Goal: Share content: Share content

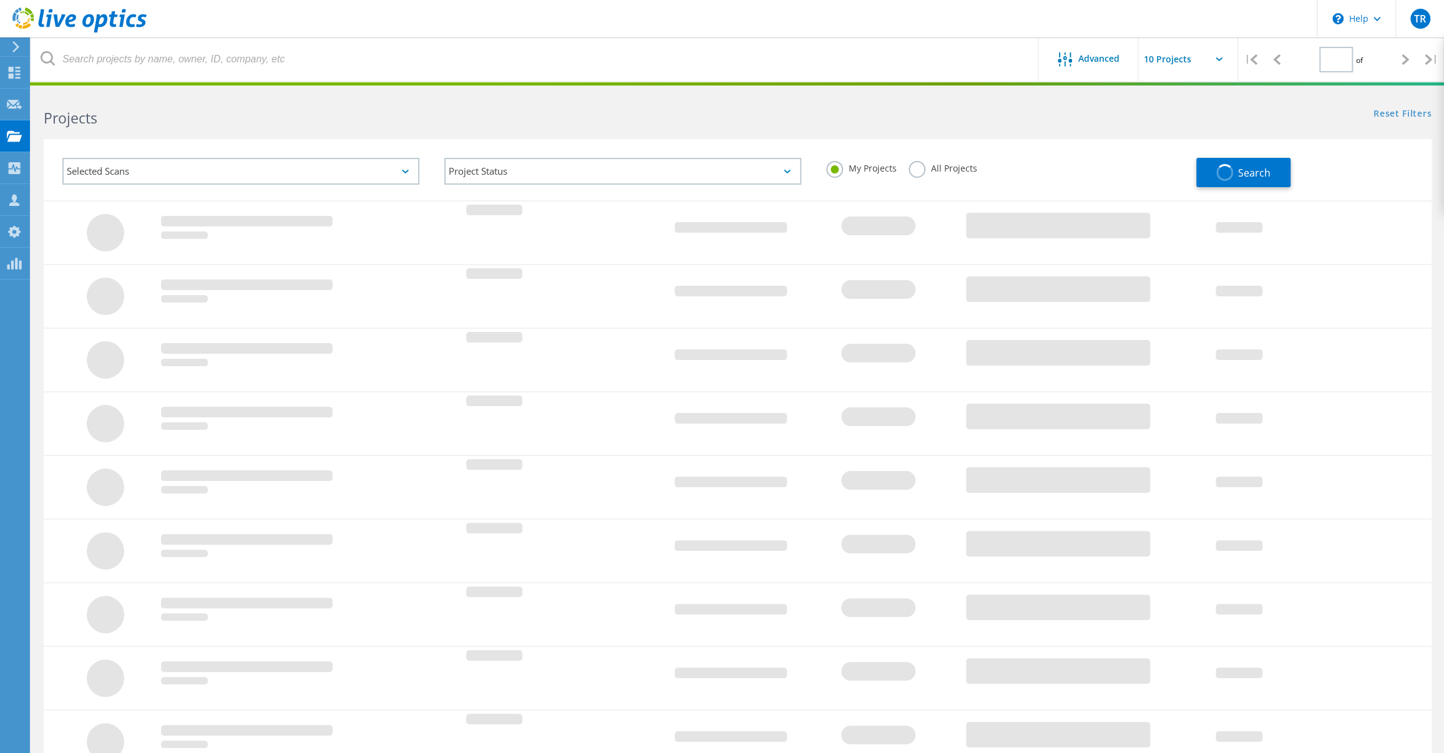
type input "1"
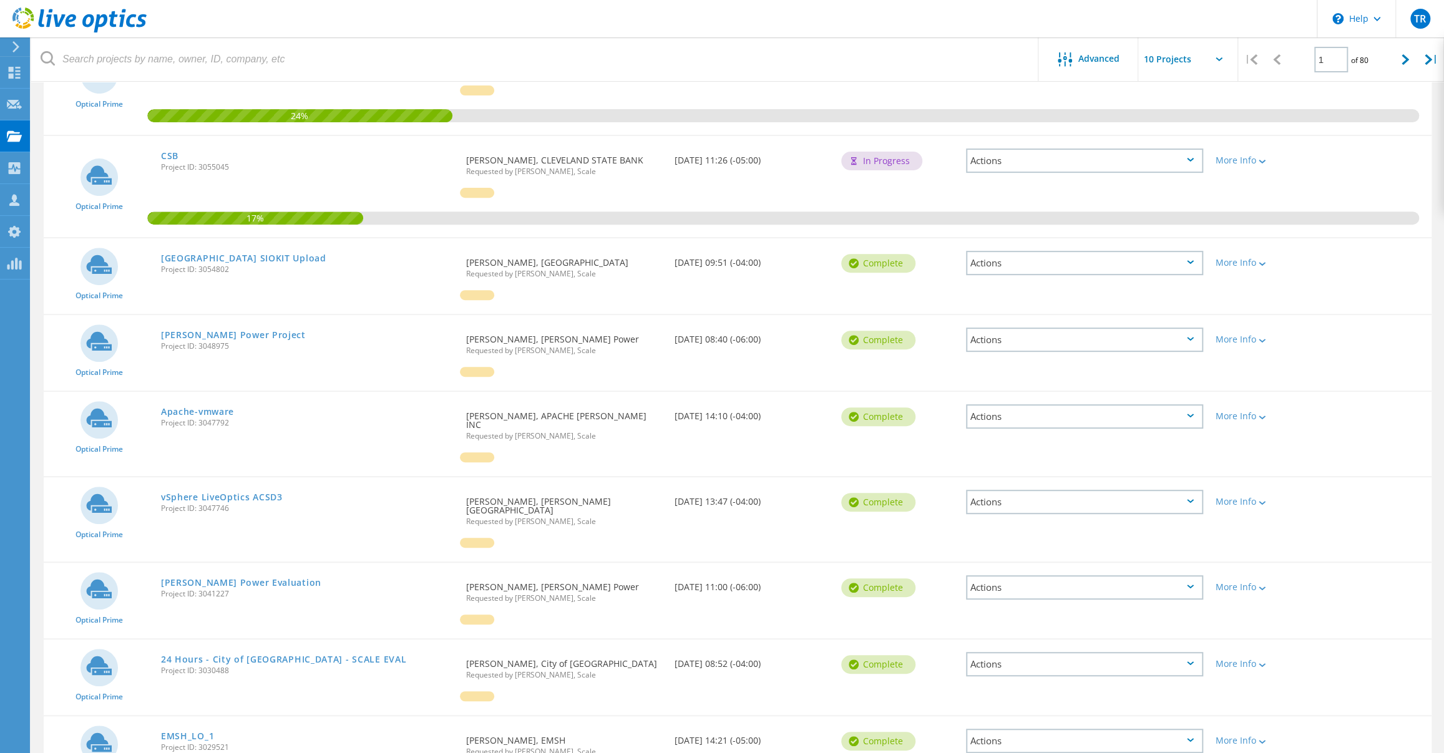
scroll to position [144, 0]
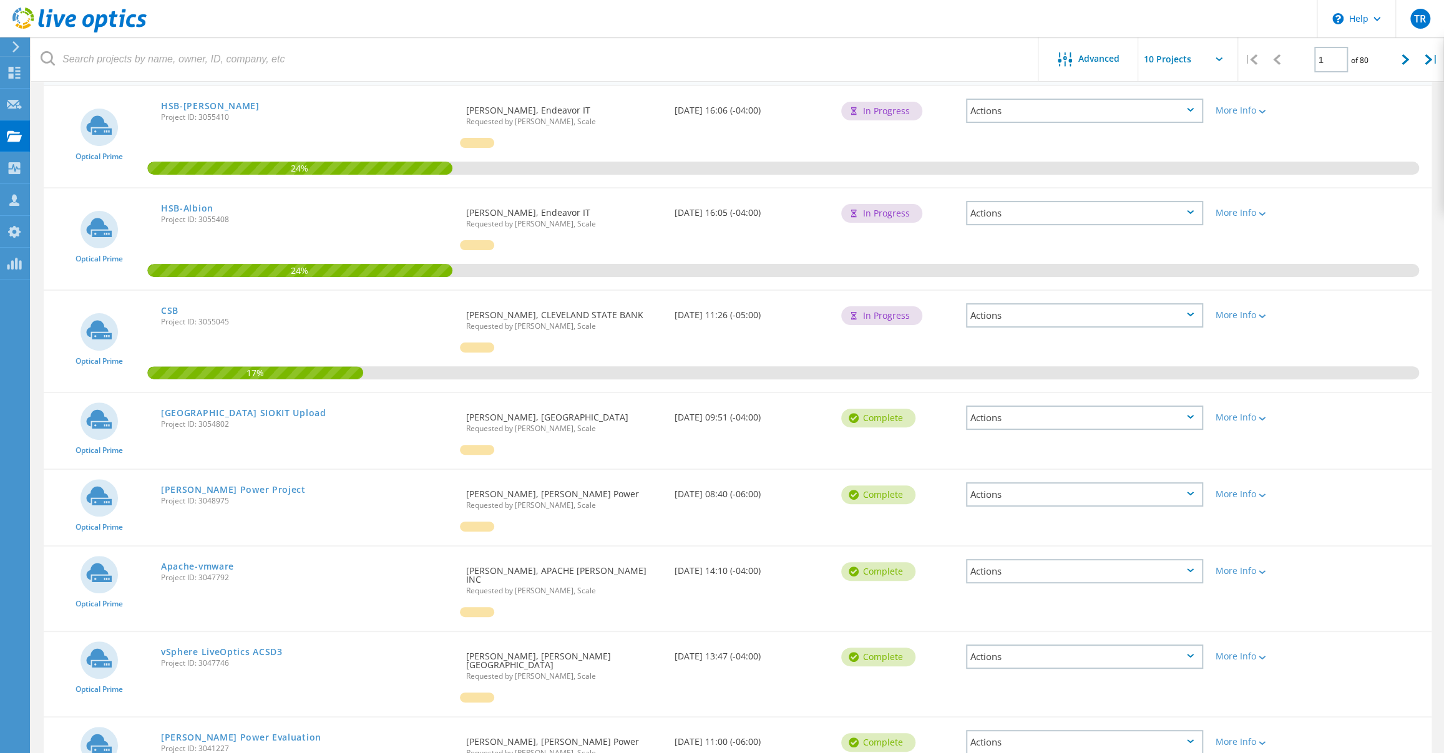
click at [1185, 110] on div "Actions" at bounding box center [1084, 111] width 237 height 24
click at [1121, 127] on div "Share" at bounding box center [1084, 129] width 235 height 19
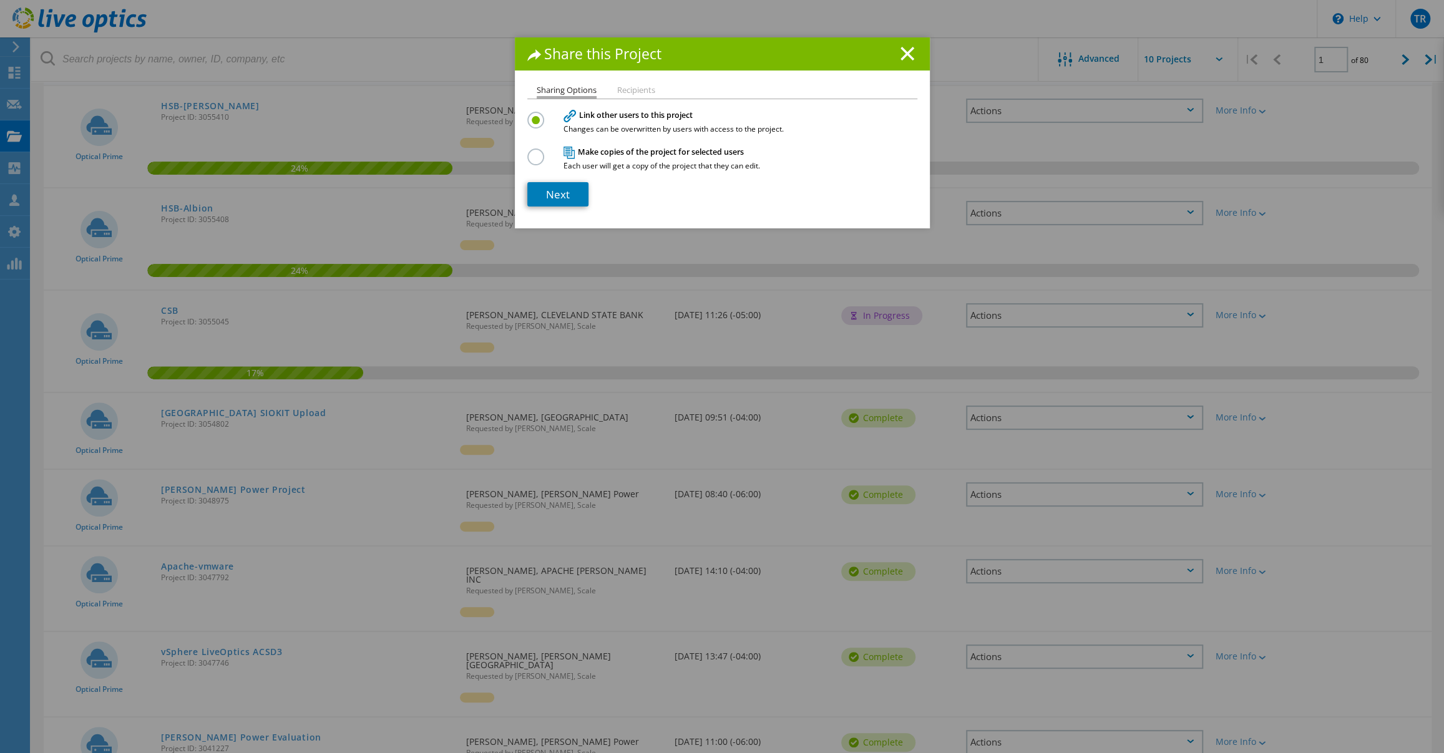
click at [638, 92] on li "Recipients" at bounding box center [636, 91] width 38 height 10
click at [641, 91] on li "Recipients" at bounding box center [636, 91] width 38 height 10
click at [527, 152] on label at bounding box center [538, 149] width 22 height 3
click at [0, 0] on input "radio" at bounding box center [0, 0] width 0 height 0
click at [549, 196] on link "Next" at bounding box center [557, 194] width 61 height 24
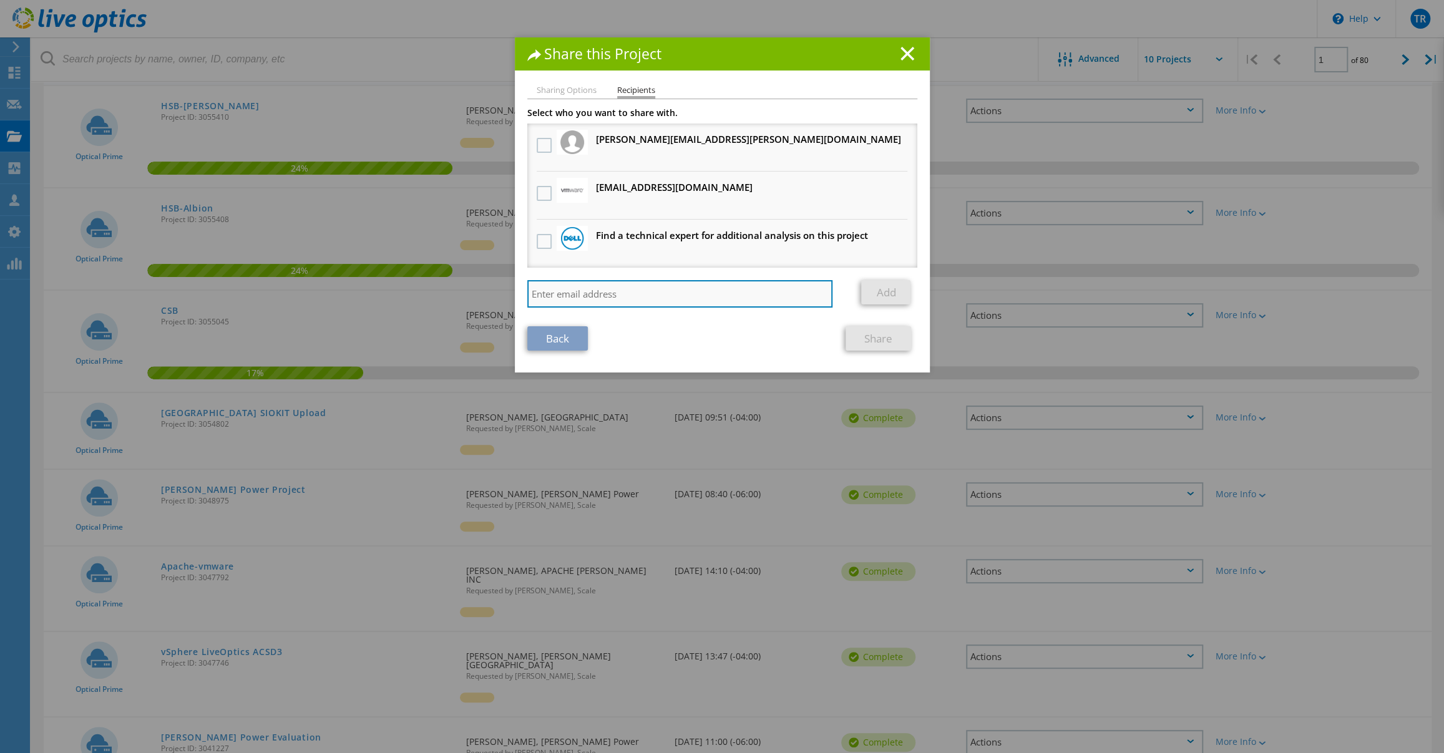
click at [654, 298] on input "search" at bounding box center [680, 293] width 306 height 27
type input "fseal@scalecomputing.com"
click at [895, 293] on link "Add" at bounding box center [885, 292] width 49 height 24
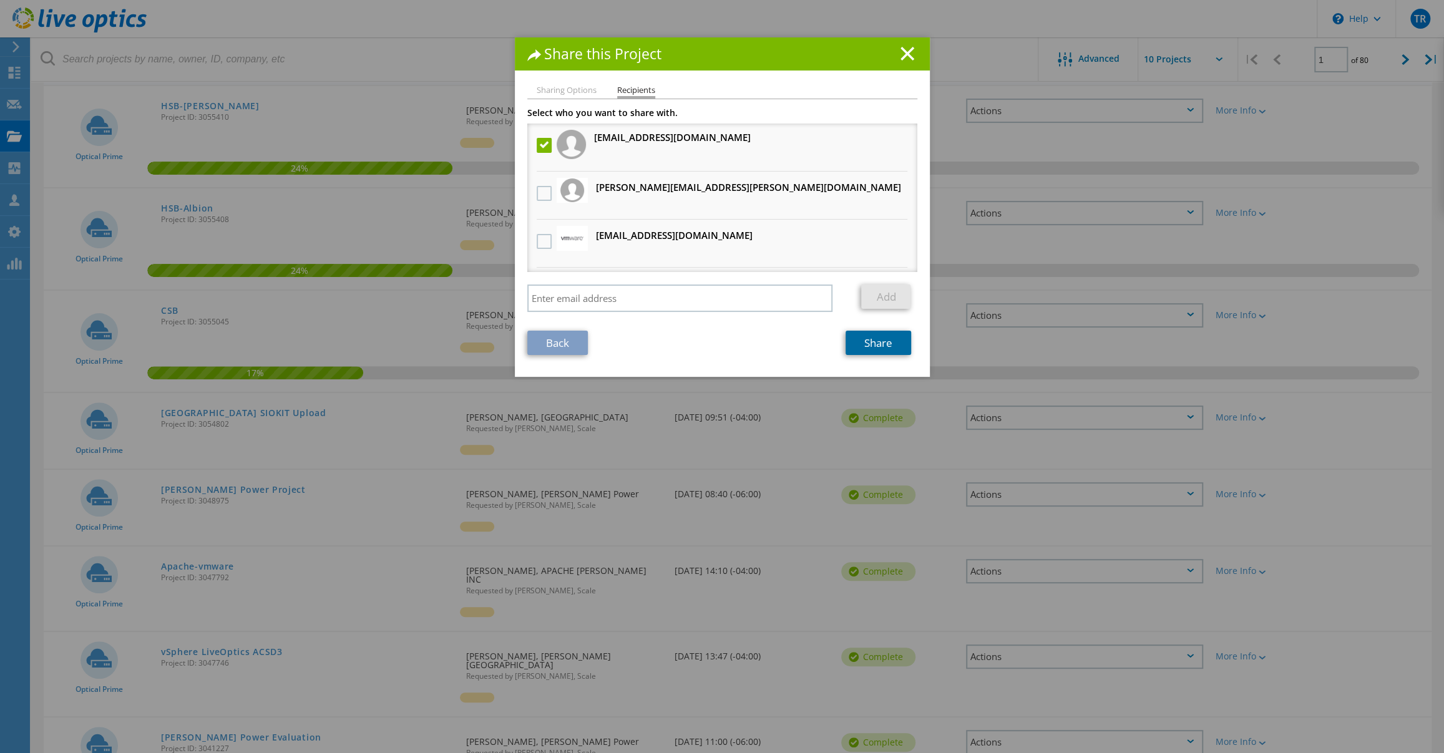
click at [880, 349] on link "Share" at bounding box center [878, 343] width 66 height 24
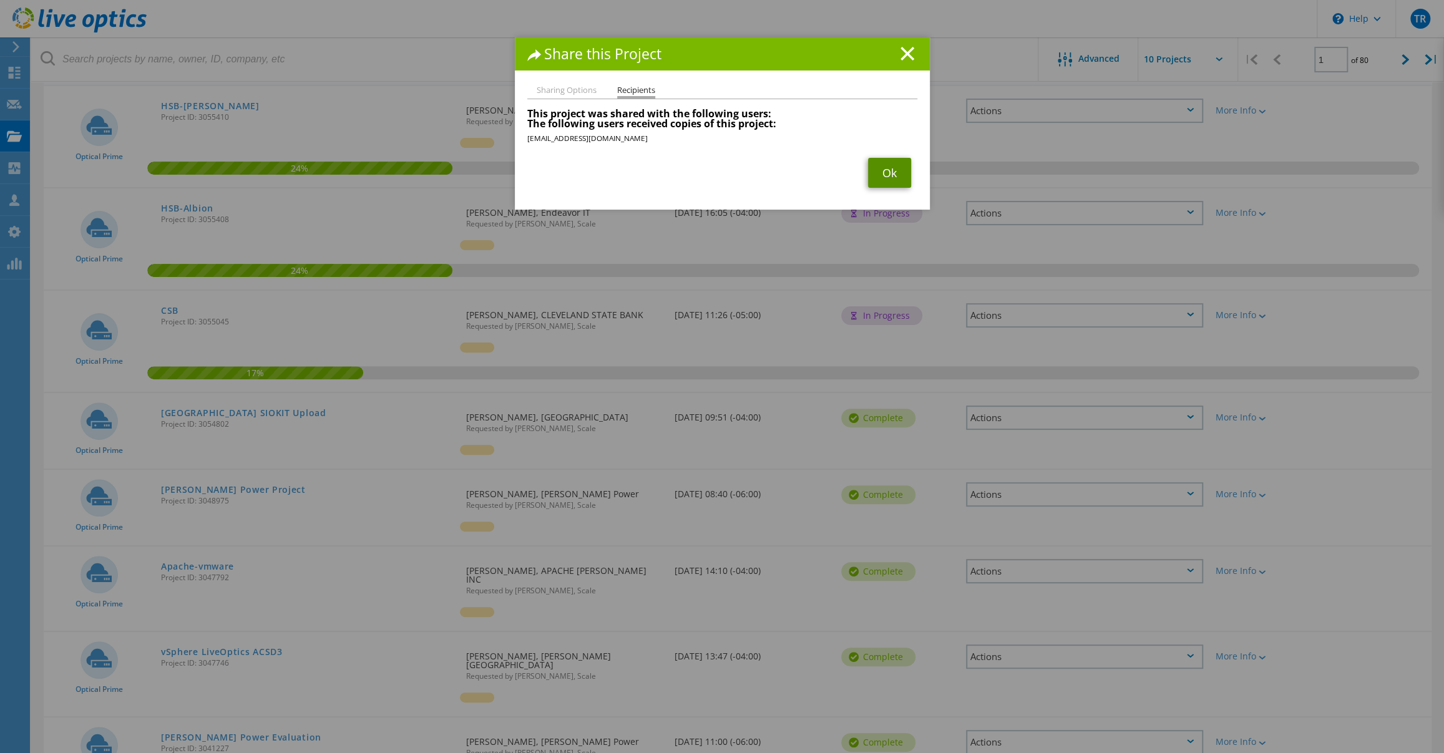
click at [880, 172] on link "Ok" at bounding box center [889, 173] width 43 height 30
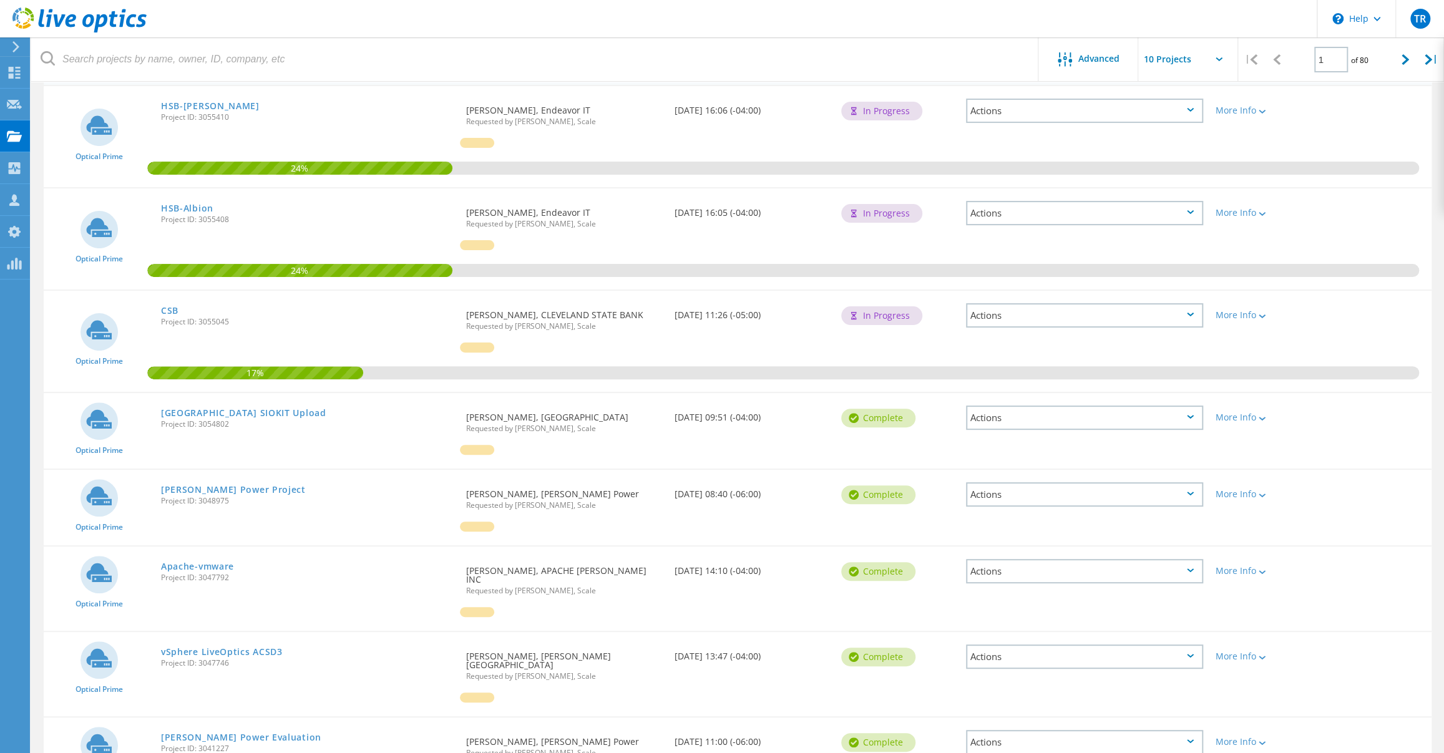
click at [1191, 108] on icon at bounding box center [1190, 110] width 7 height 4
click at [1127, 126] on div "Share" at bounding box center [1084, 129] width 235 height 19
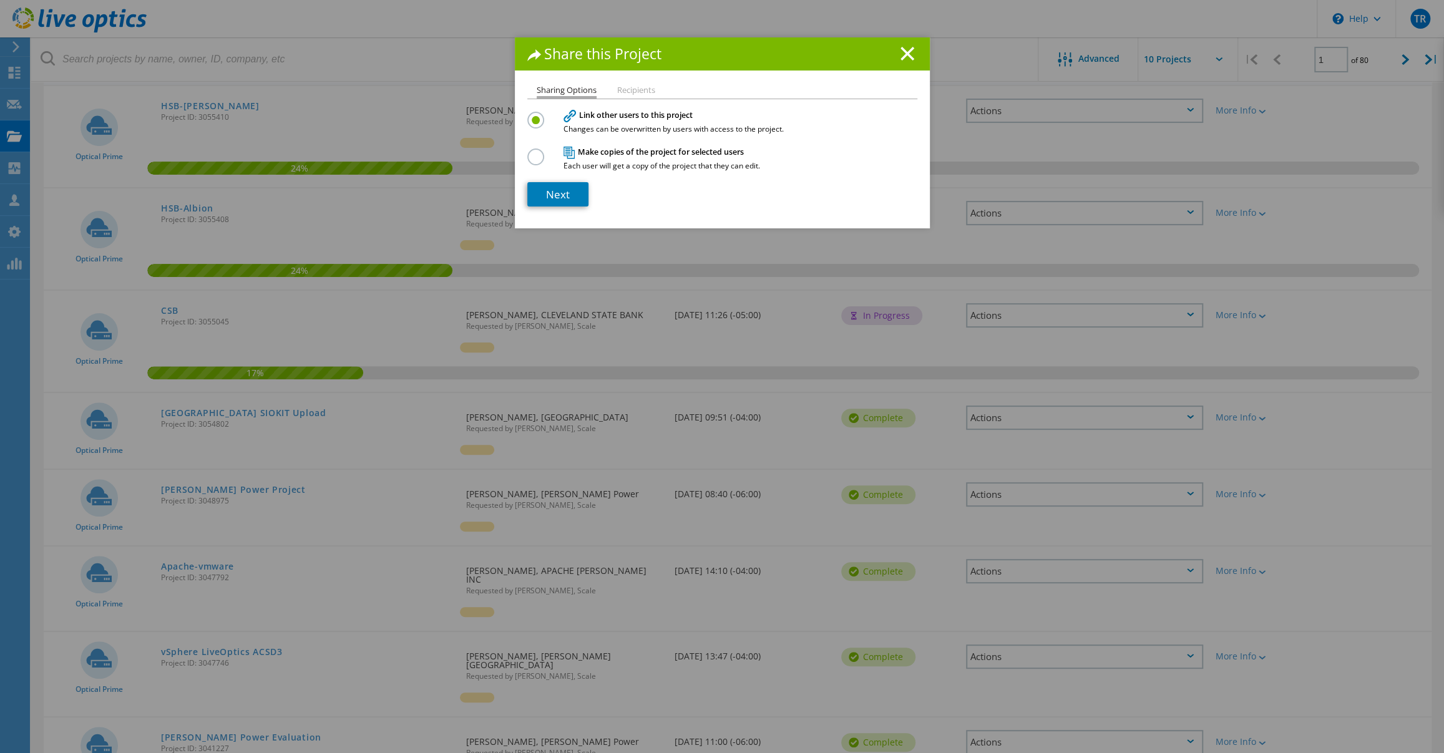
click at [527, 152] on label at bounding box center [538, 149] width 22 height 3
click at [0, 0] on input "radio" at bounding box center [0, 0] width 0 height 0
click at [553, 197] on link "Next" at bounding box center [557, 194] width 61 height 24
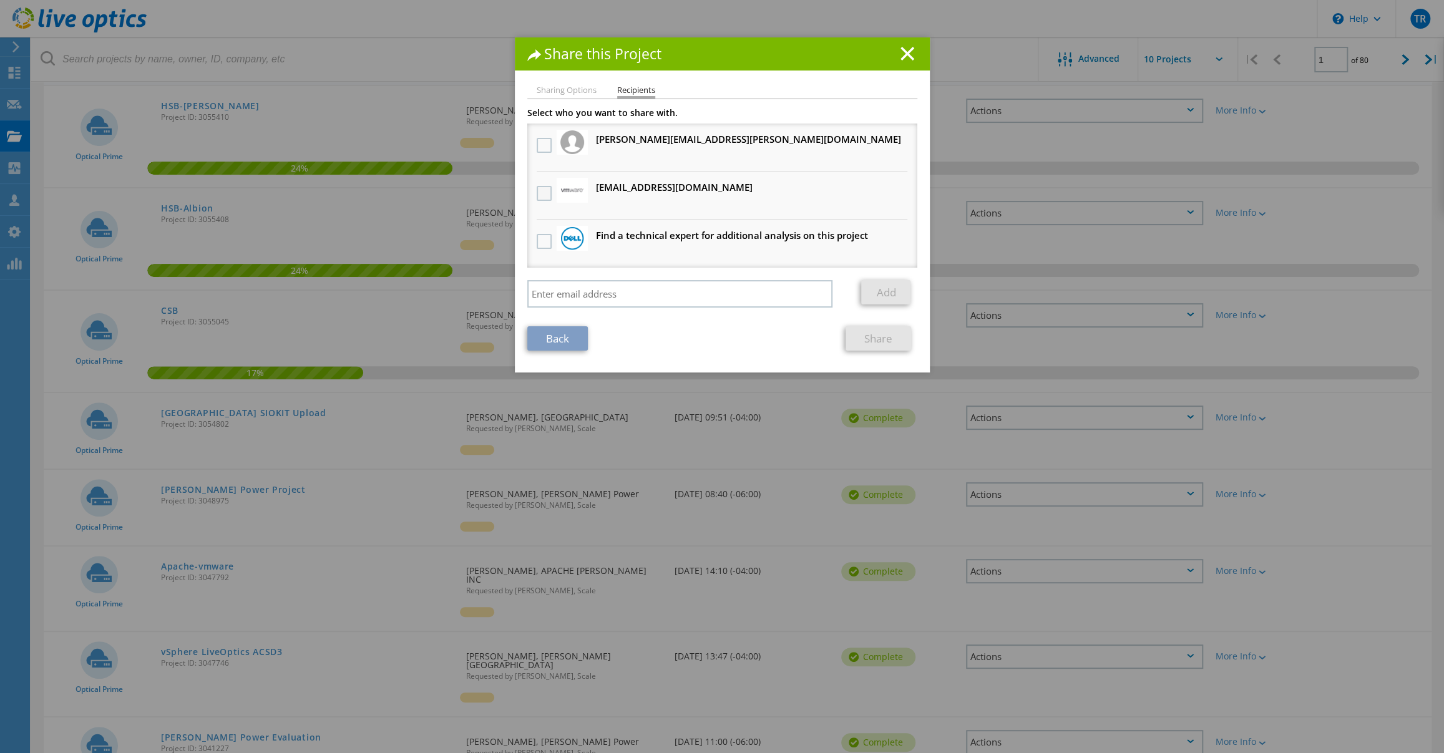
click at [537, 196] on label at bounding box center [546, 193] width 18 height 15
click at [0, 0] on input "checkbox" at bounding box center [0, 0] width 0 height 0
click at [873, 342] on link "Share" at bounding box center [878, 338] width 66 height 24
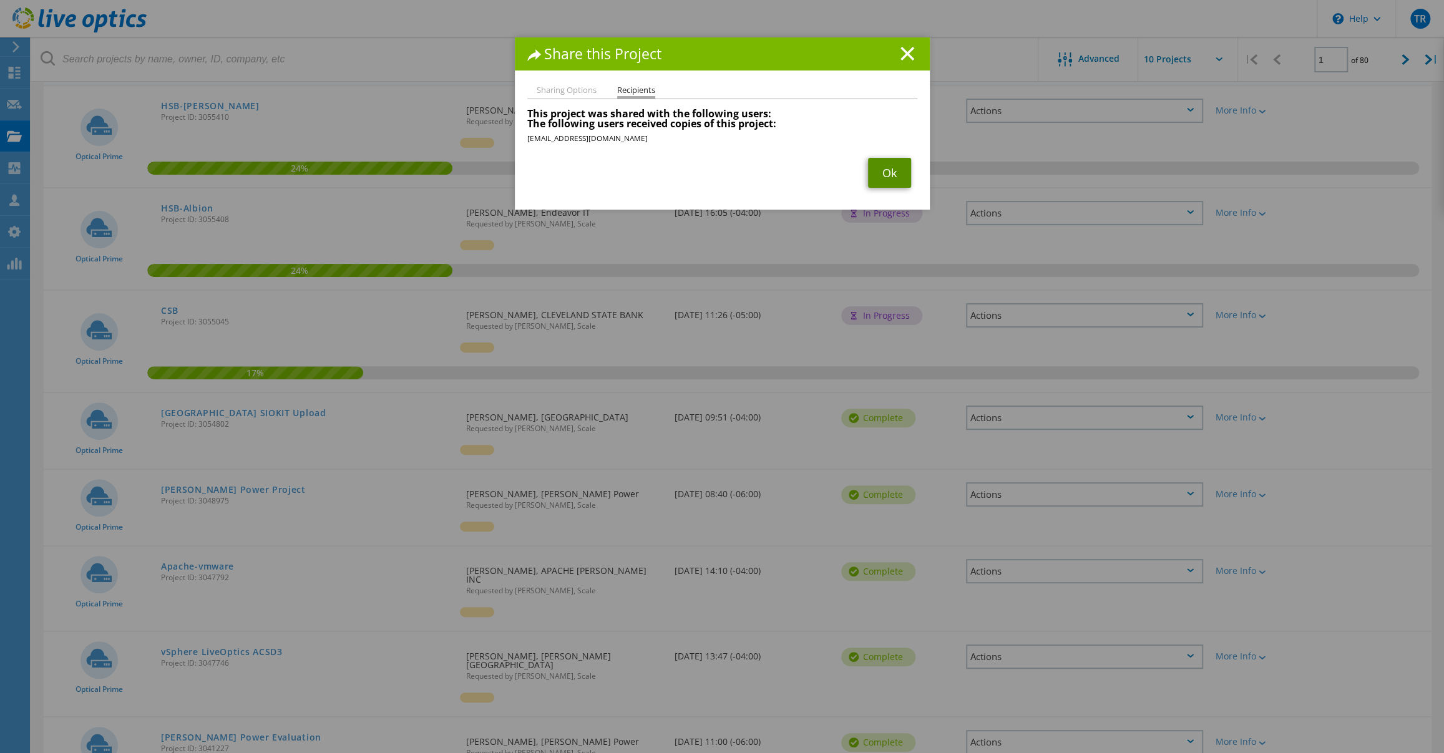
click at [881, 184] on link "Ok" at bounding box center [889, 173] width 43 height 30
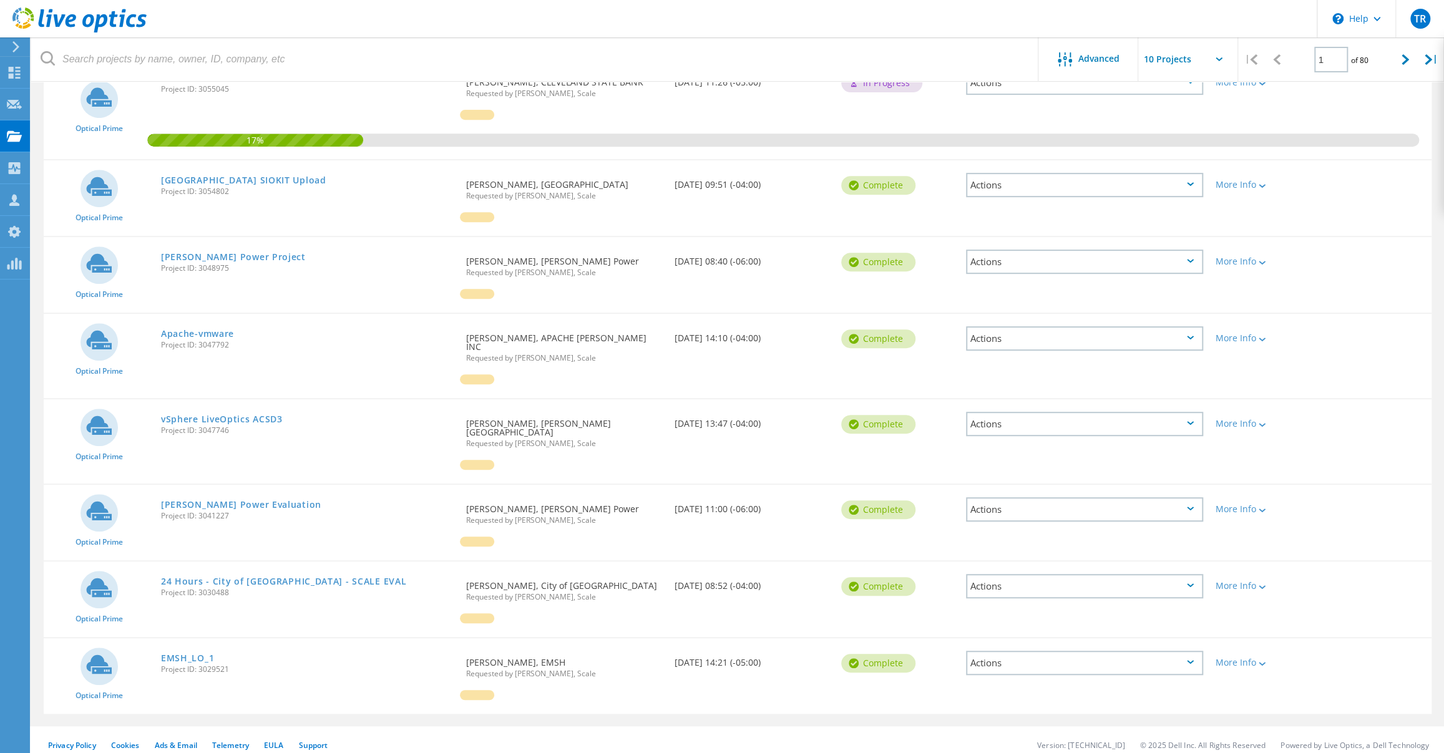
scroll to position [0, 0]
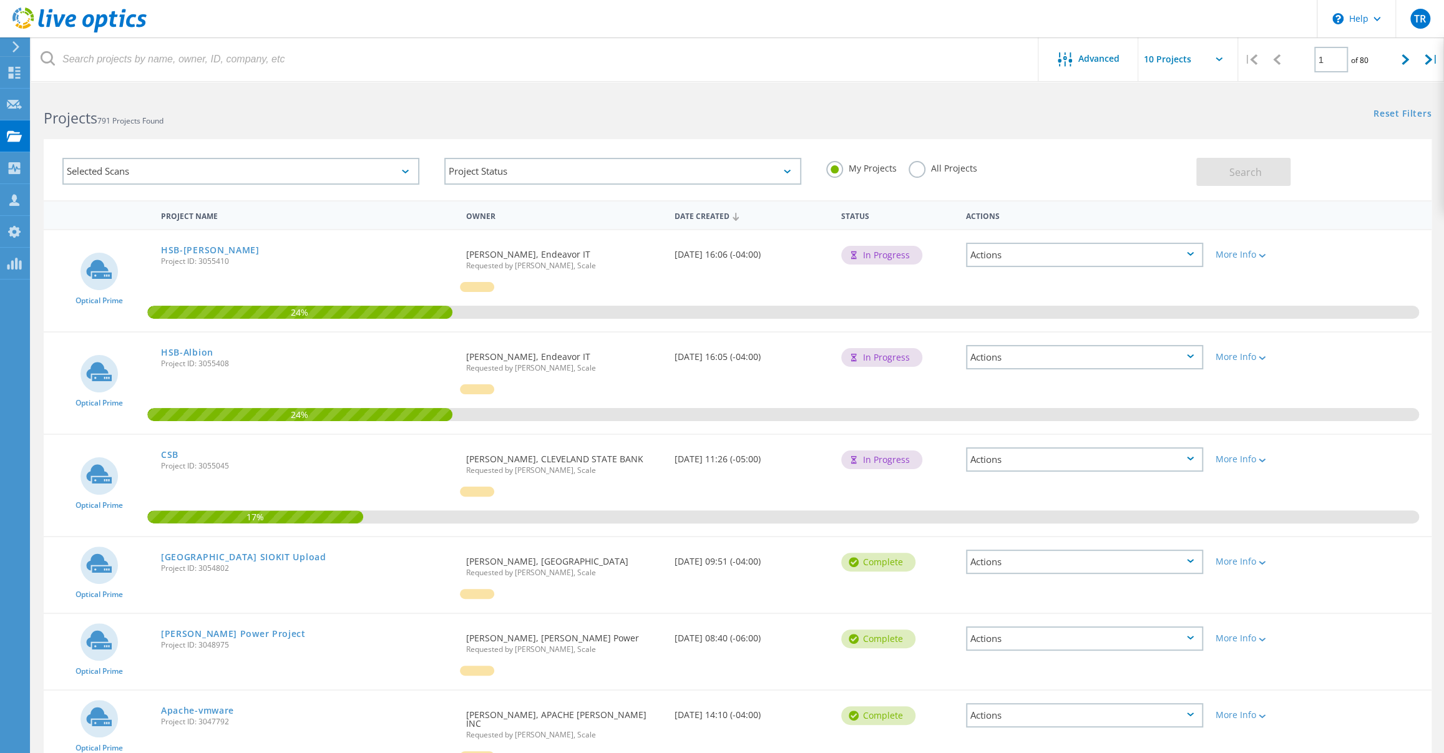
click at [1215, 56] on input "text" at bounding box center [1200, 59] width 125 height 44
click at [1194, 157] on div "Show 40 Projects" at bounding box center [1201, 154] width 124 height 21
type input "Show 40 Projects"
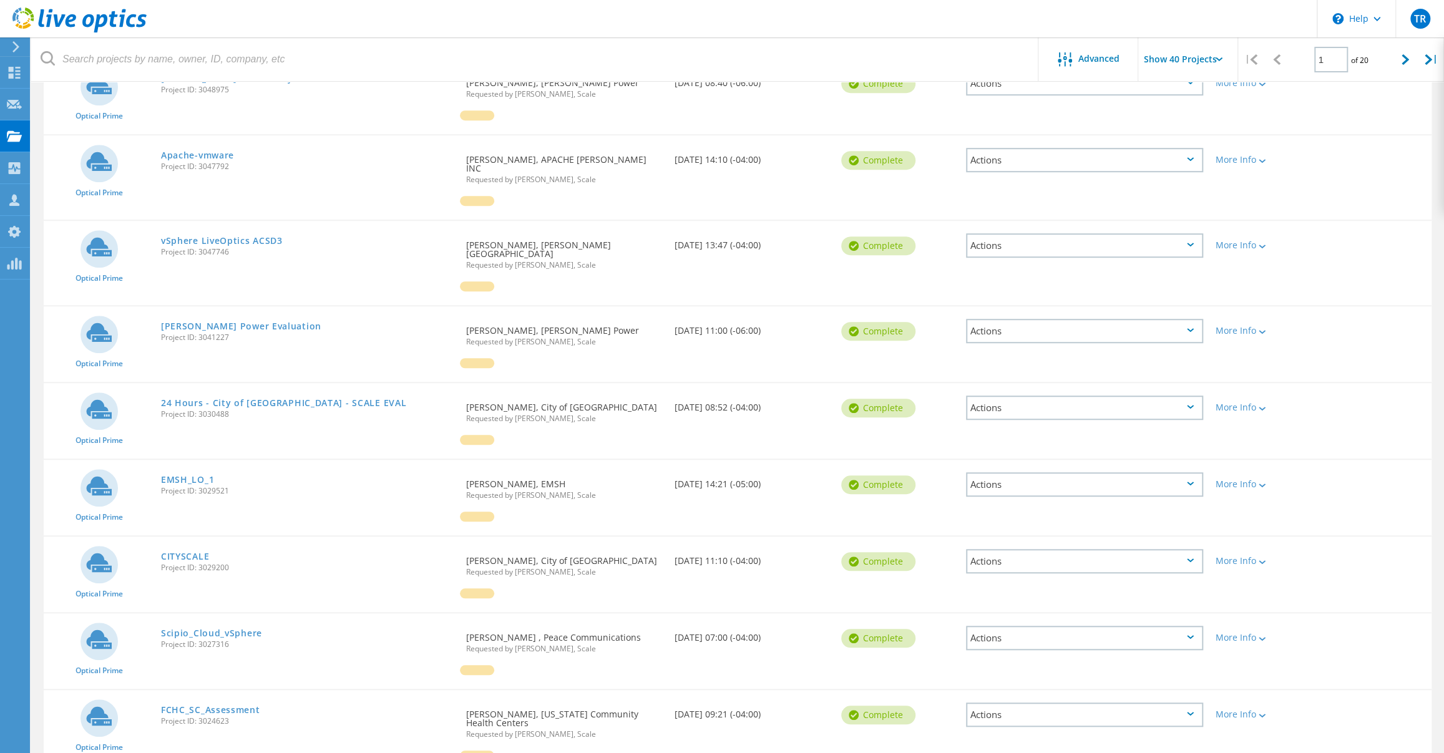
scroll to position [442, 0]
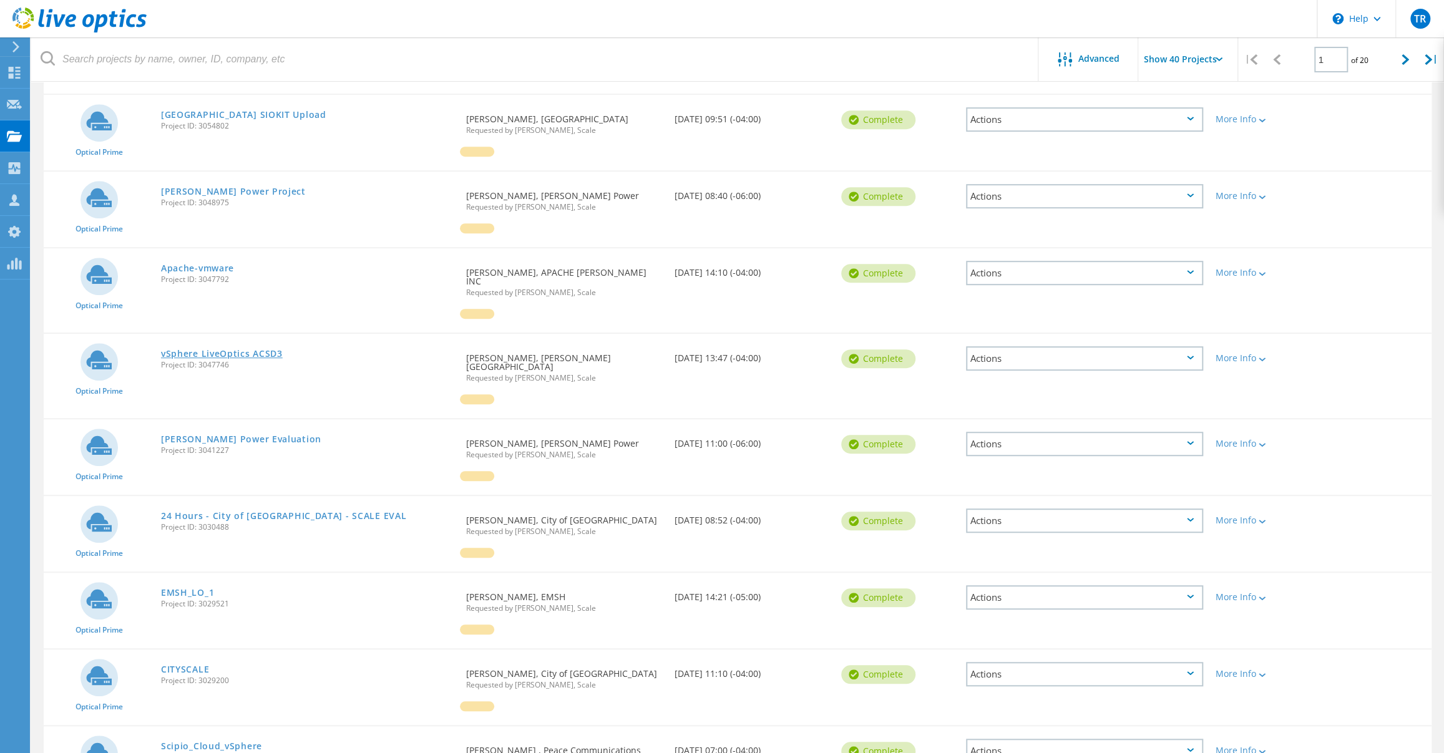
click at [249, 349] on link "vSphere LiveOptics ACSD3" at bounding box center [222, 353] width 122 height 9
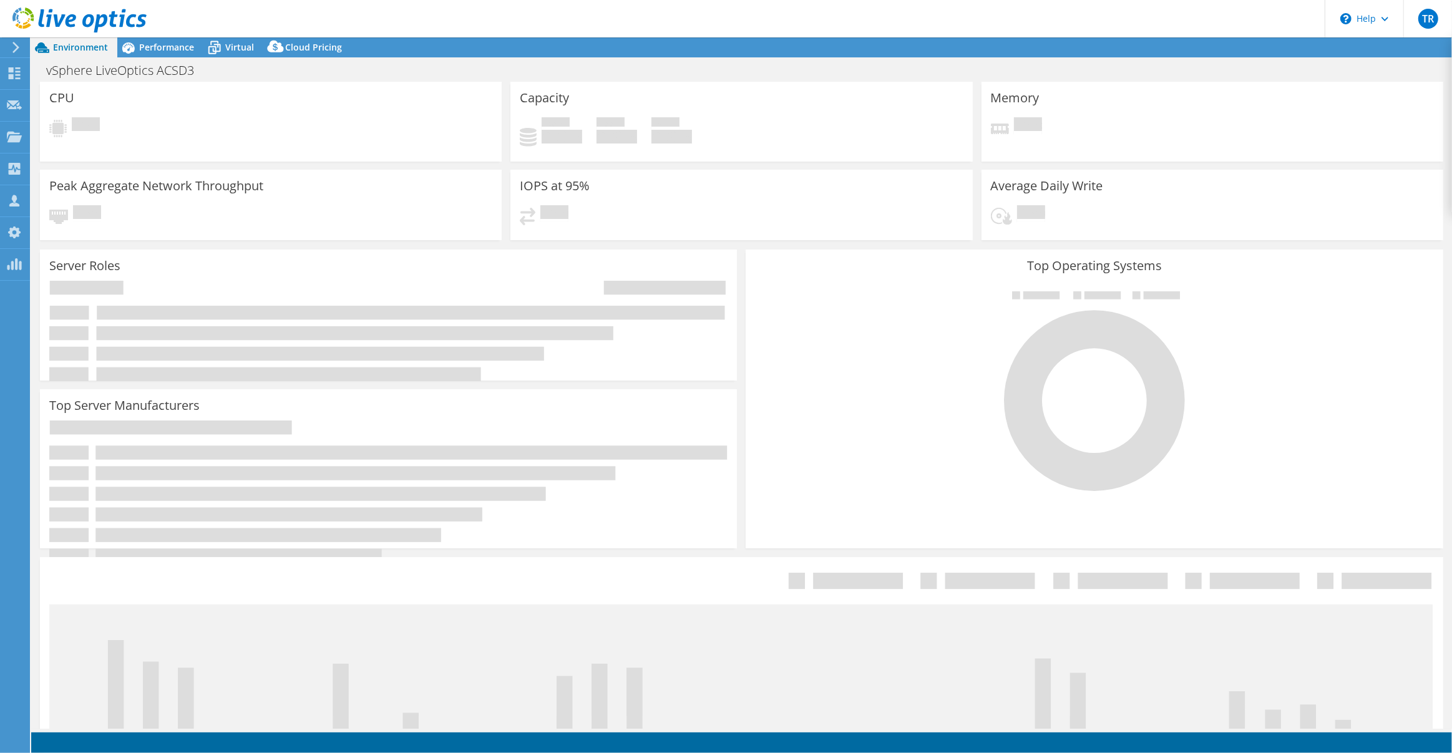
select select "USD"
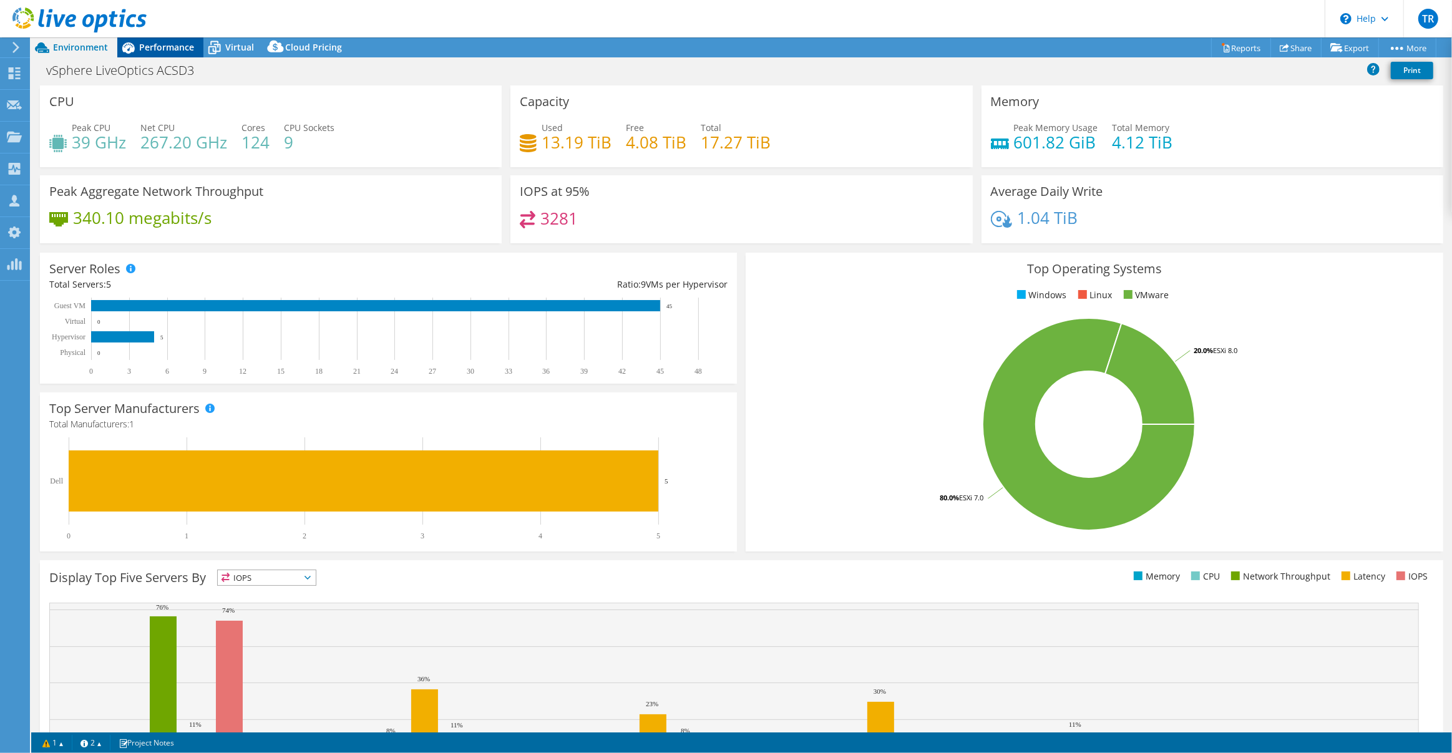
click at [178, 52] on span "Performance" at bounding box center [166, 47] width 55 height 12
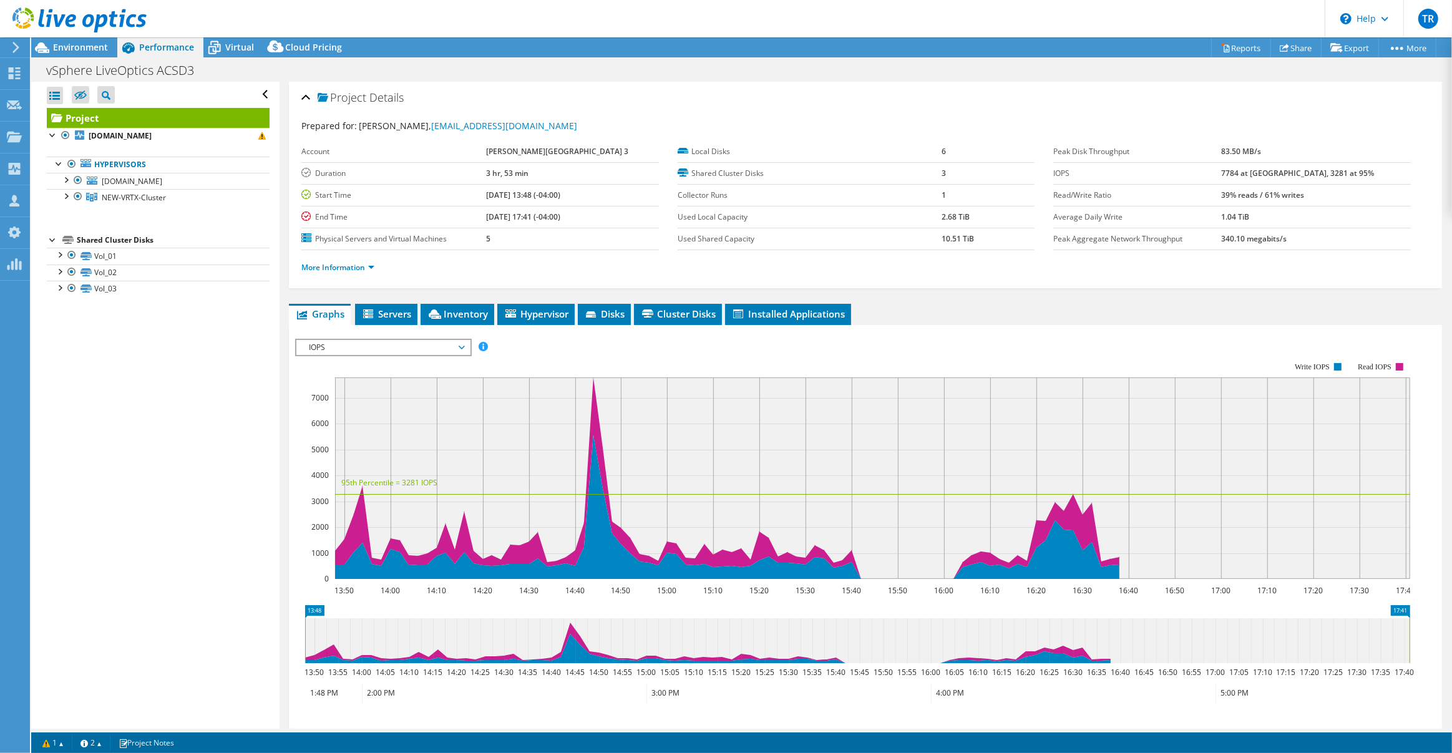
click at [467, 346] on span "IOPS" at bounding box center [382, 347] width 173 height 15
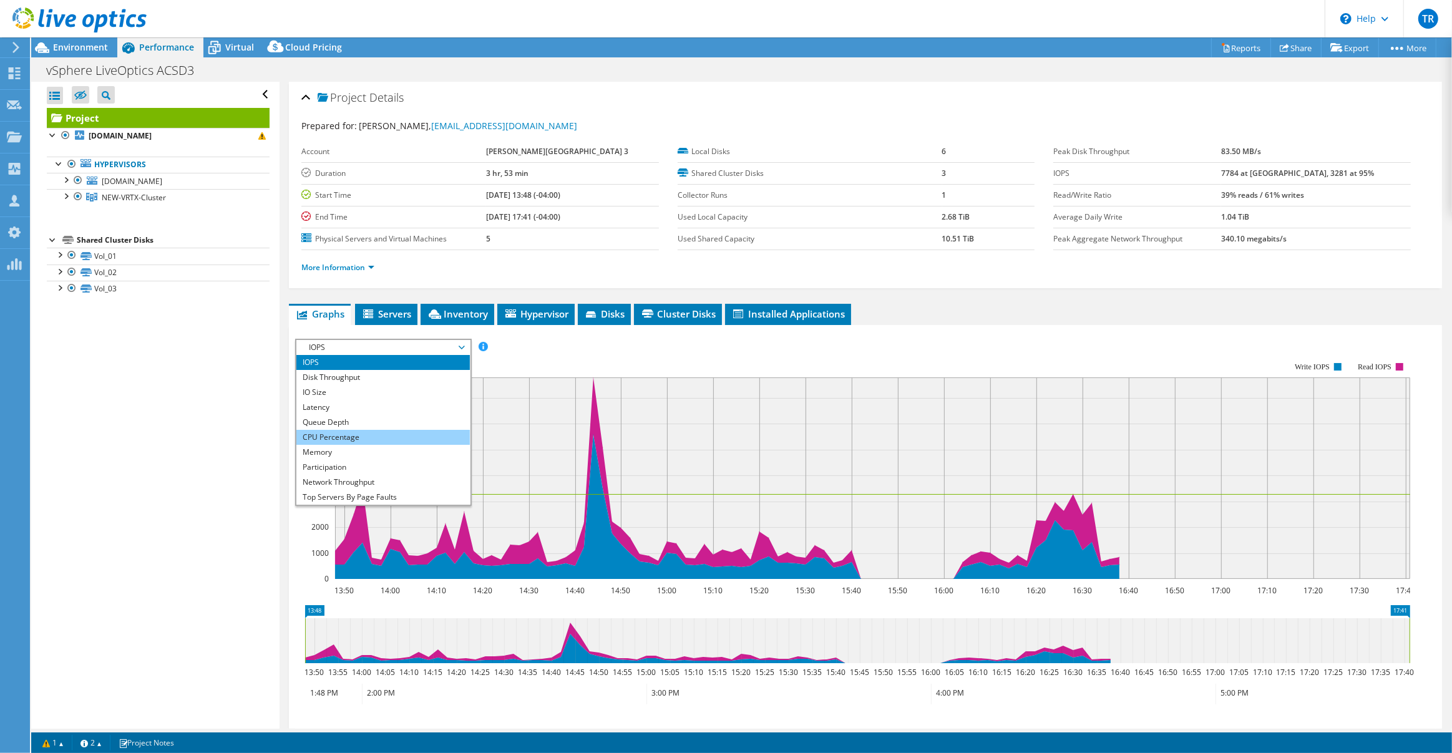
click at [372, 433] on li "CPU Percentage" at bounding box center [382, 437] width 173 height 15
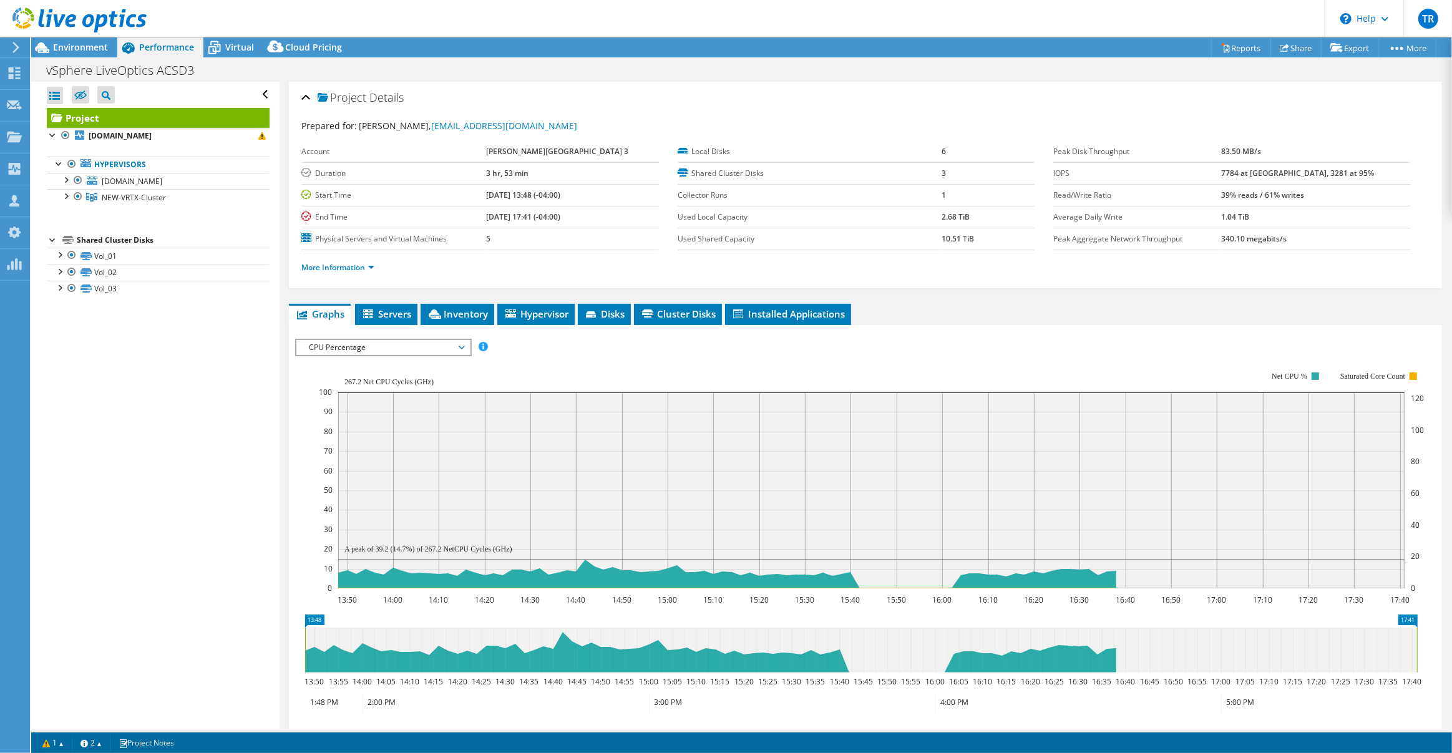
click at [462, 340] on span "CPU Percentage" at bounding box center [383, 347] width 160 height 15
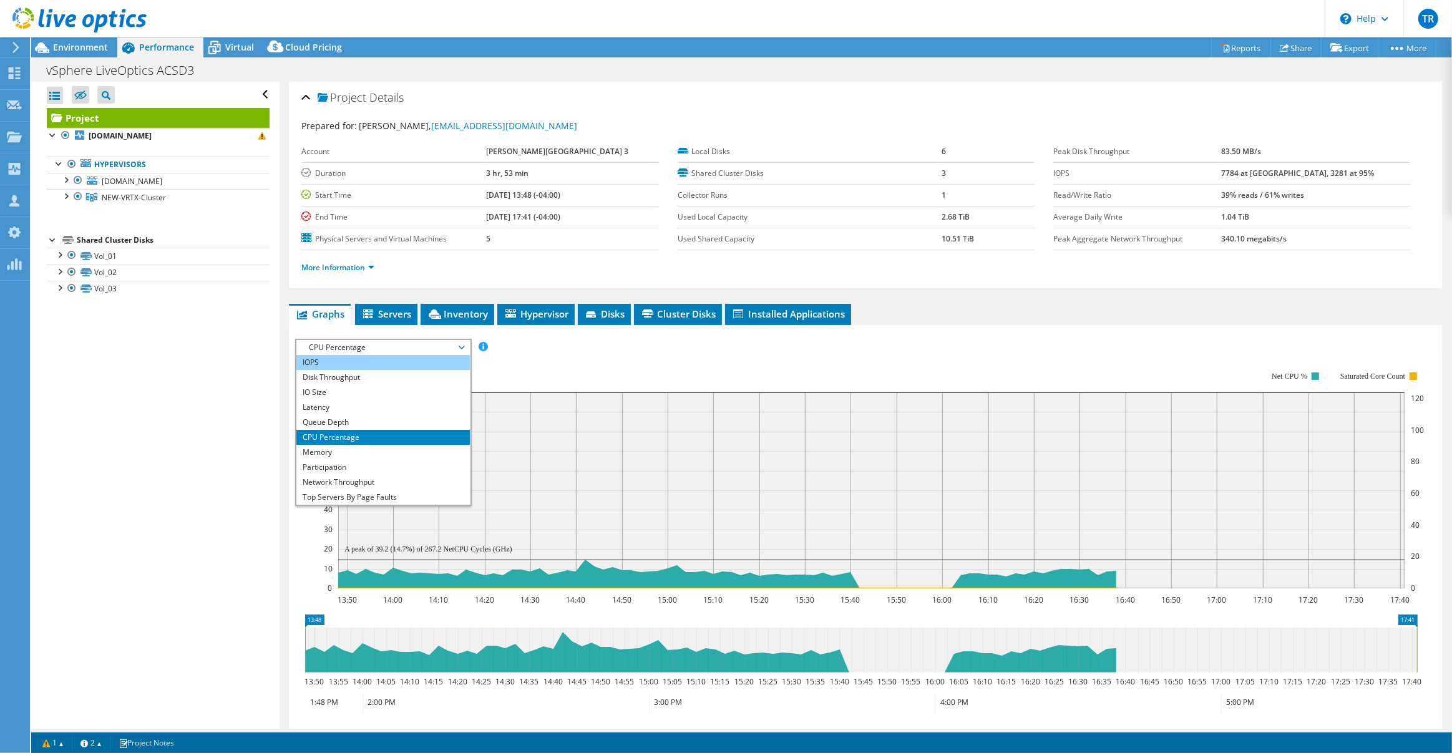
click at [435, 355] on li "IOPS" at bounding box center [382, 362] width 173 height 15
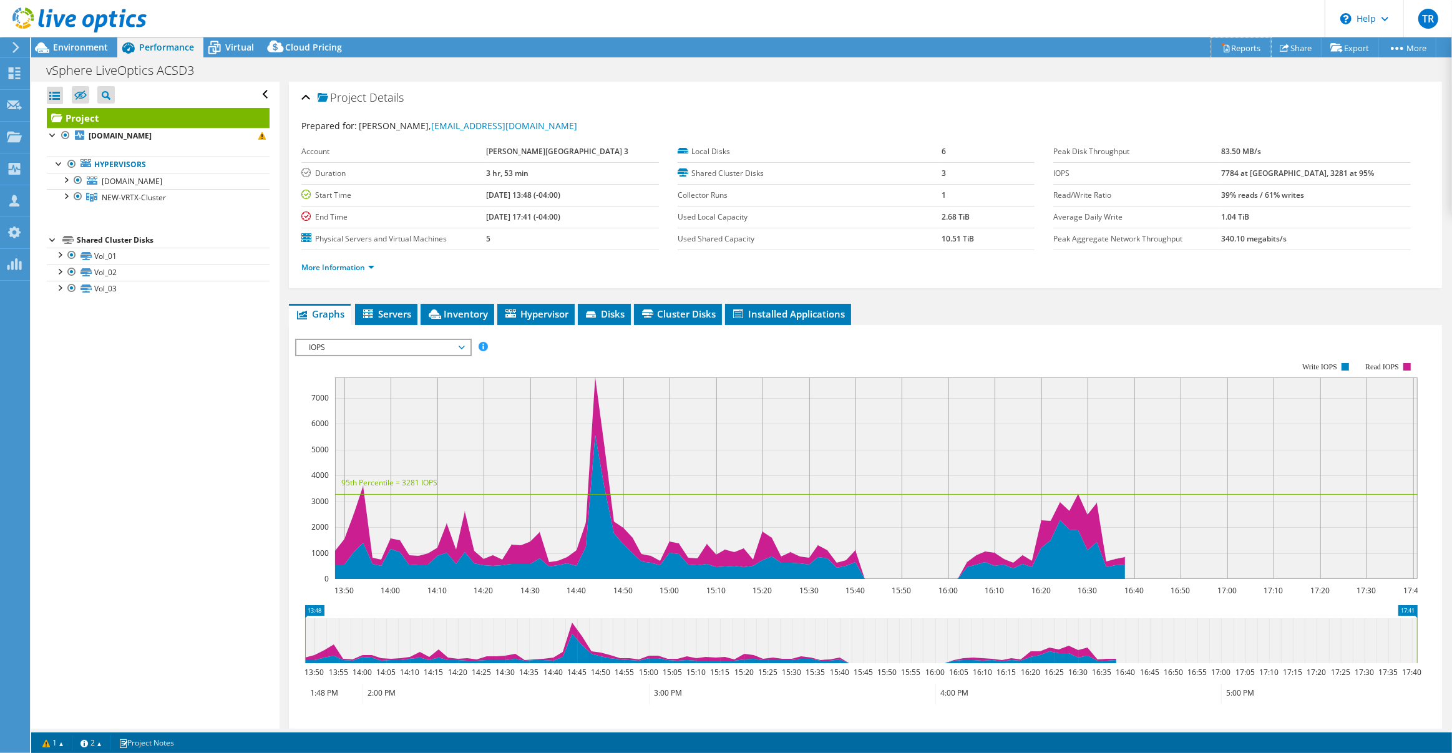
click at [1229, 48] on link "Reports" at bounding box center [1241, 47] width 60 height 19
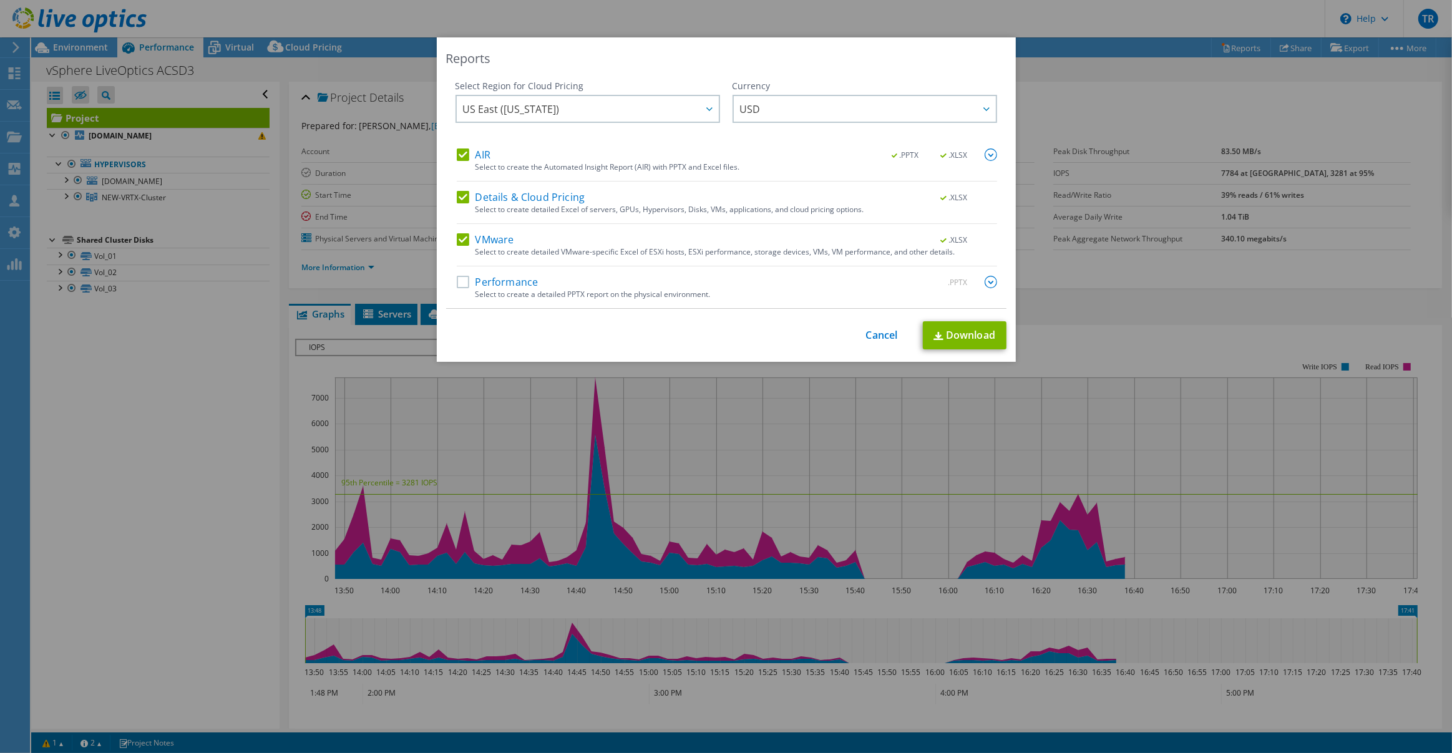
click at [495, 283] on label "Performance" at bounding box center [498, 282] width 82 height 12
click at [0, 0] on input "Performance" at bounding box center [0, 0] width 0 height 0
click at [962, 334] on link "Download" at bounding box center [965, 335] width 84 height 28
click at [889, 339] on link "Cancel" at bounding box center [882, 335] width 32 height 12
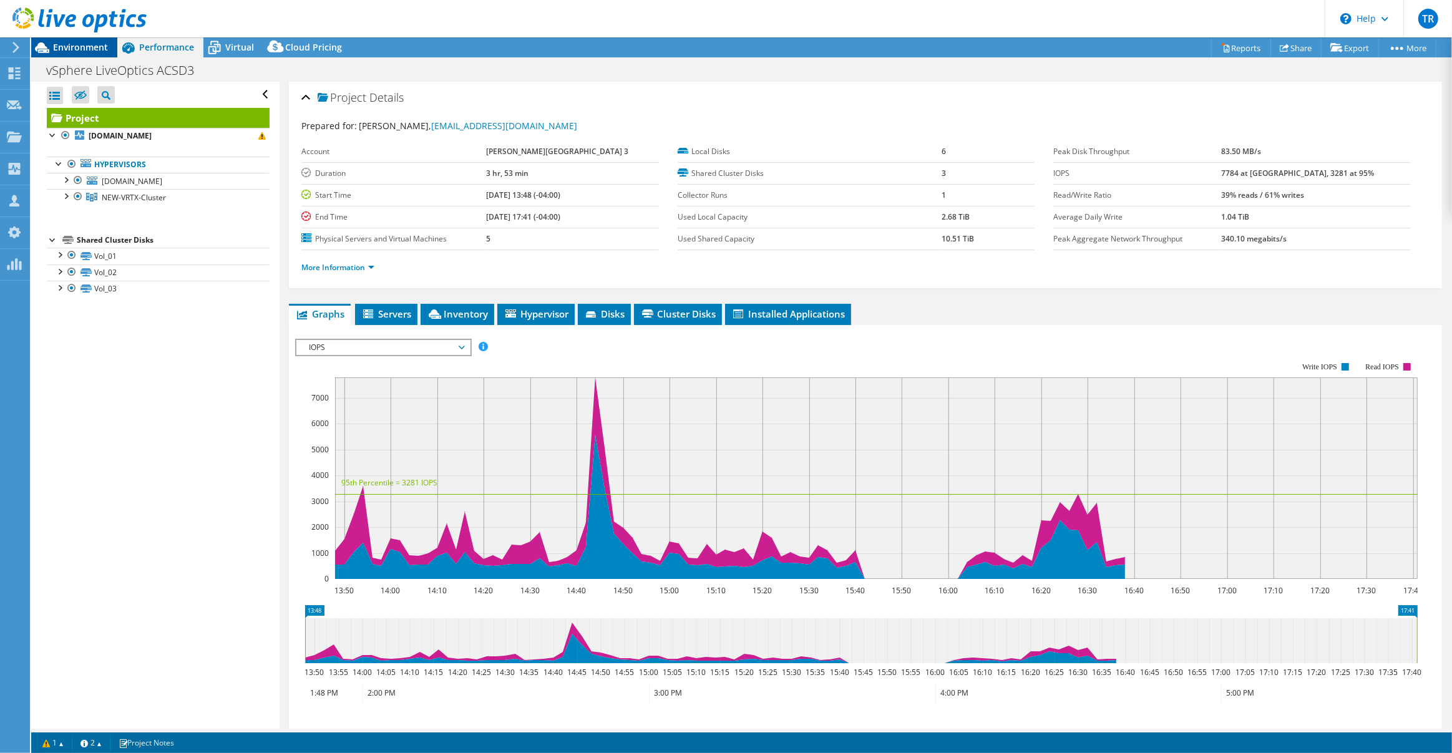
click at [81, 42] on span "Environment" at bounding box center [80, 47] width 55 height 12
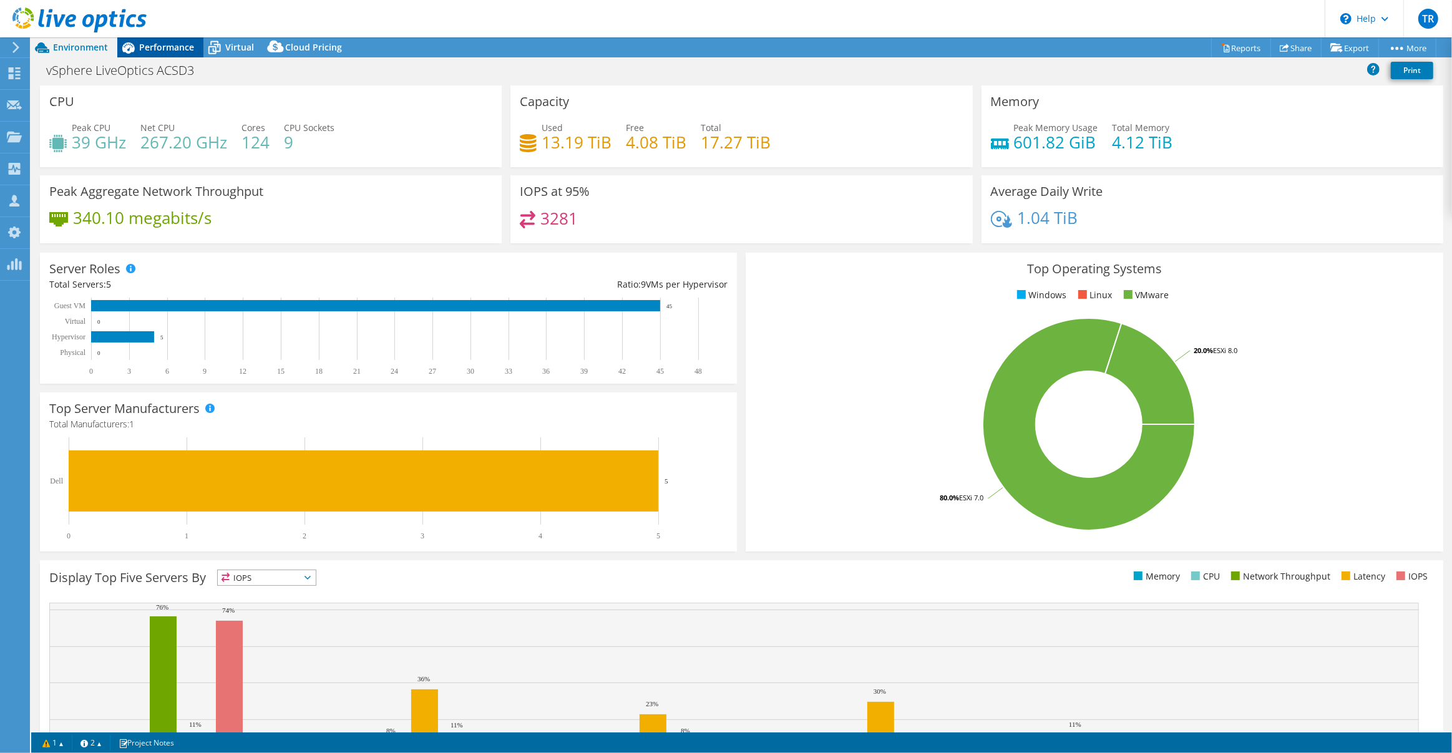
click at [156, 39] on div "Performance" at bounding box center [160, 47] width 86 height 20
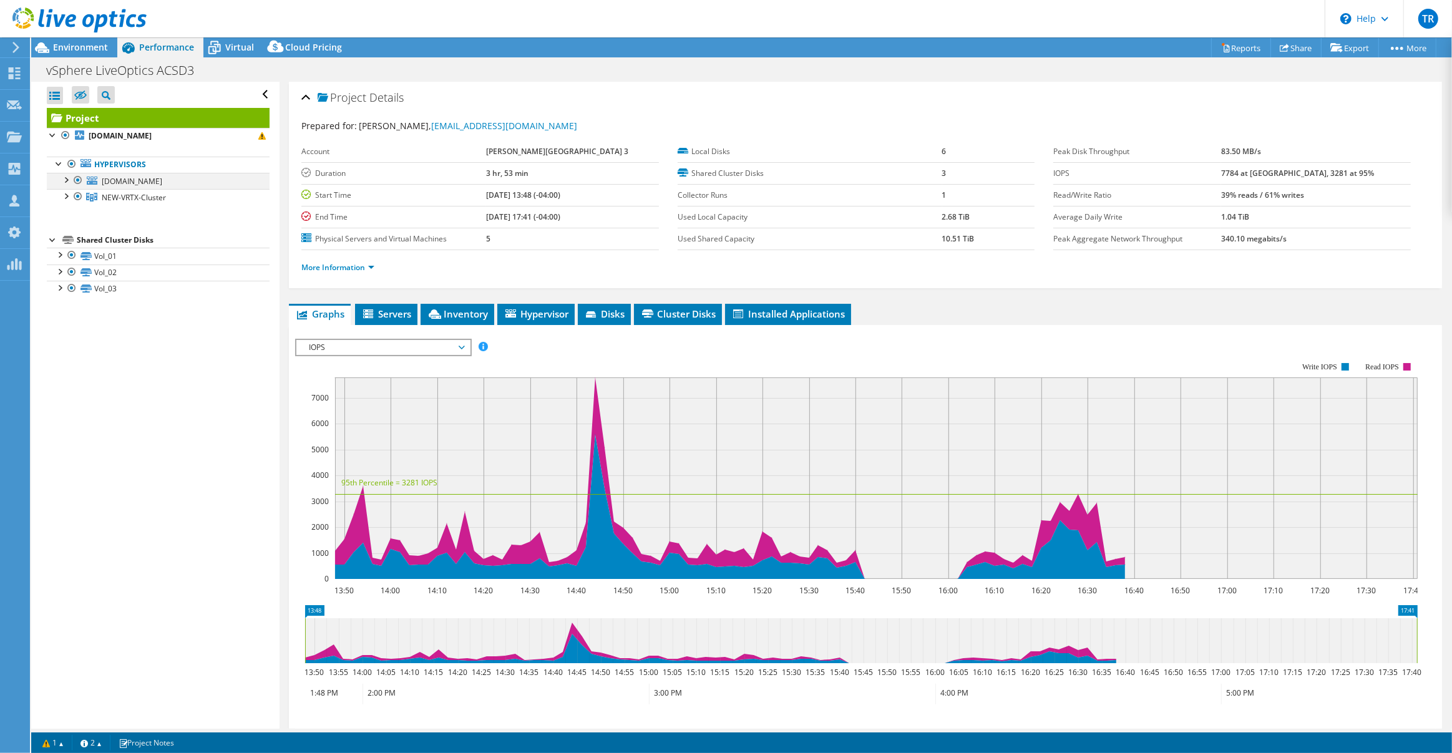
click at [66, 180] on div at bounding box center [65, 179] width 12 height 12
click at [67, 247] on div at bounding box center [65, 244] width 12 height 12
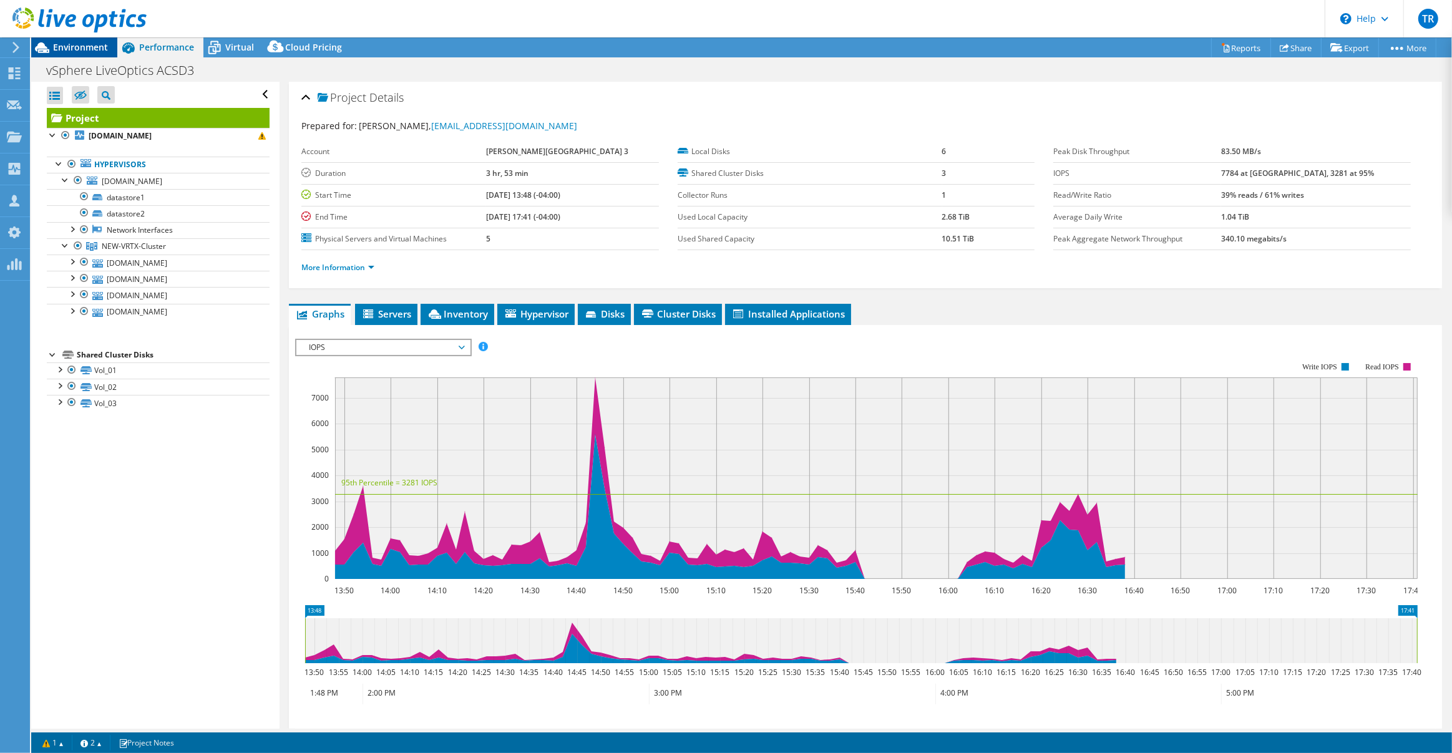
click at [84, 45] on span "Environment" at bounding box center [80, 47] width 55 height 12
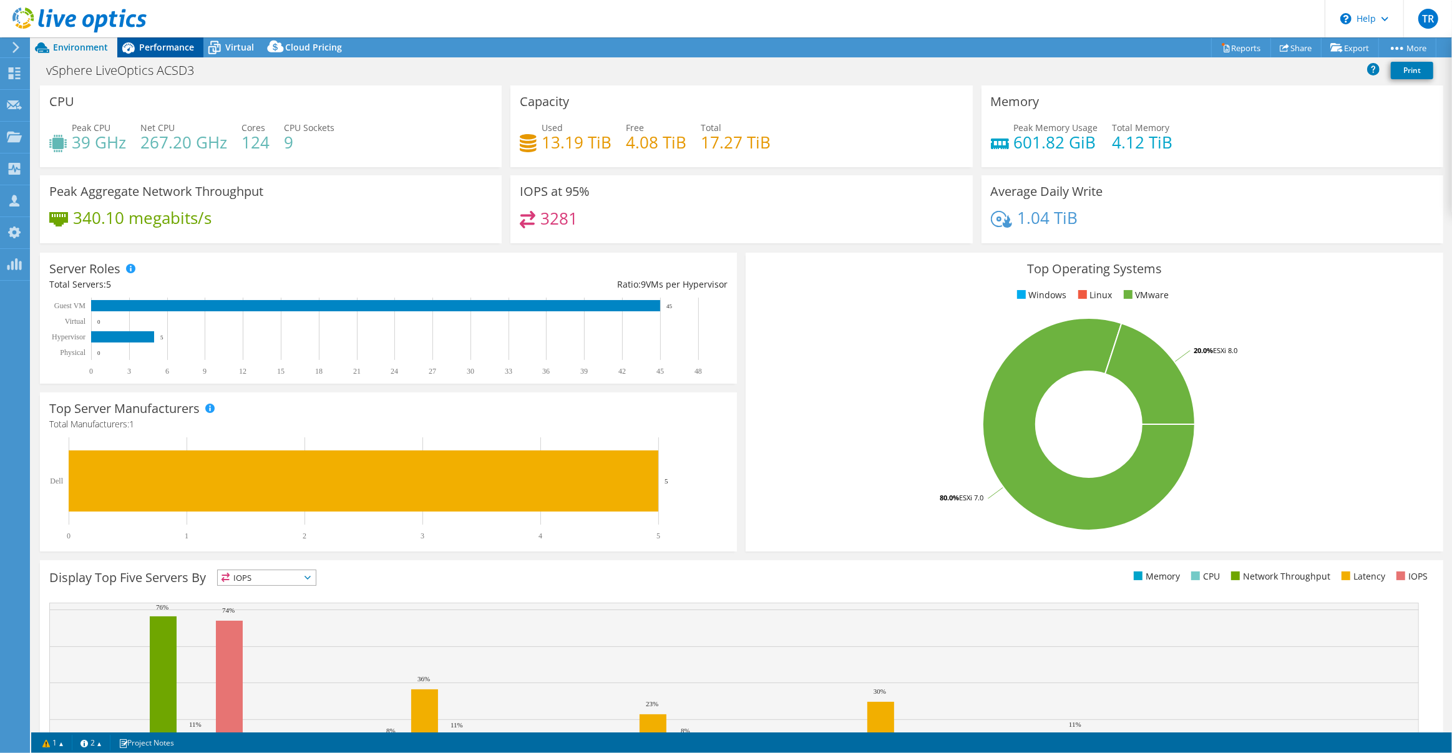
click at [144, 46] on span "Performance" at bounding box center [166, 47] width 55 height 12
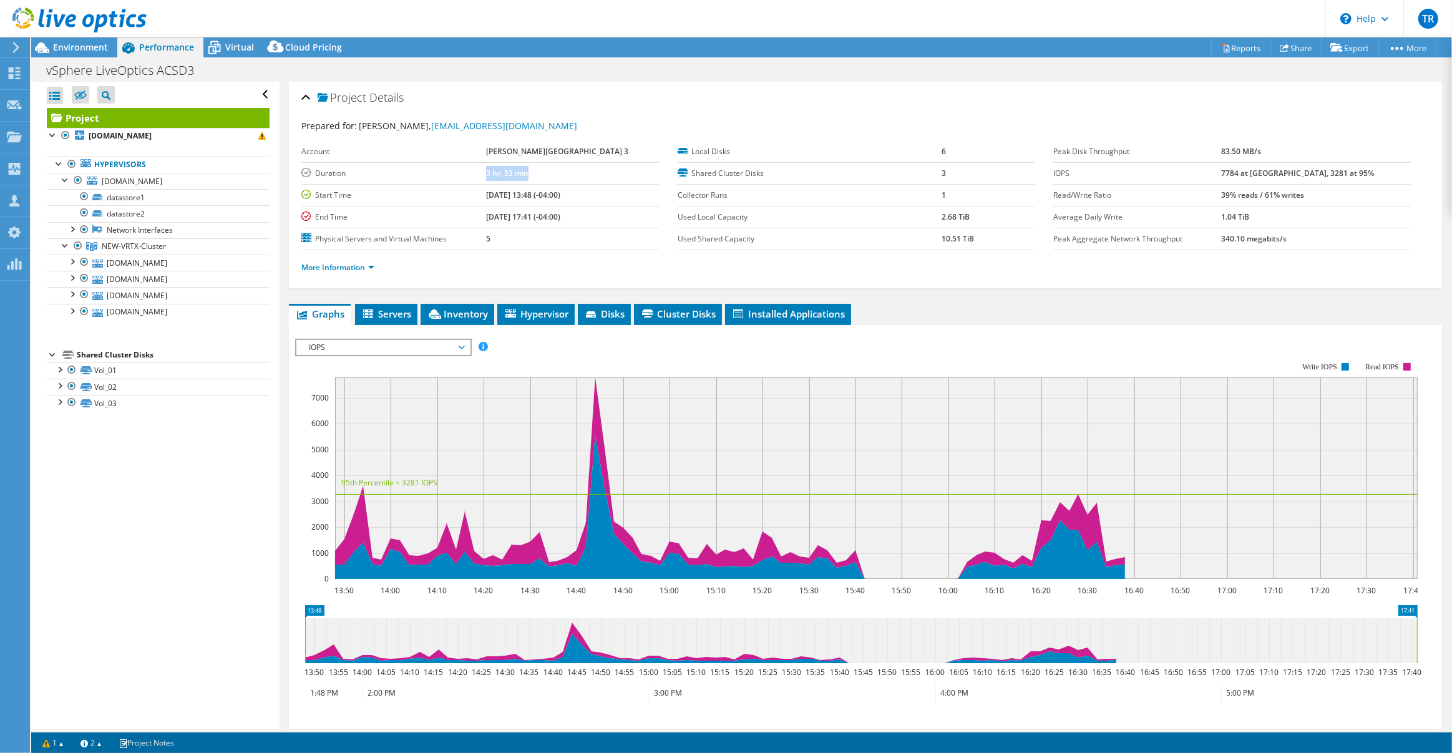
drag, startPoint x: 496, startPoint y: 176, endPoint x: 548, endPoint y: 172, distance: 52.5
click at [548, 172] on tr "Duration 3 hr, 53 min" at bounding box center [479, 173] width 357 height 22
click at [52, 47] on icon at bounding box center [42, 48] width 22 height 22
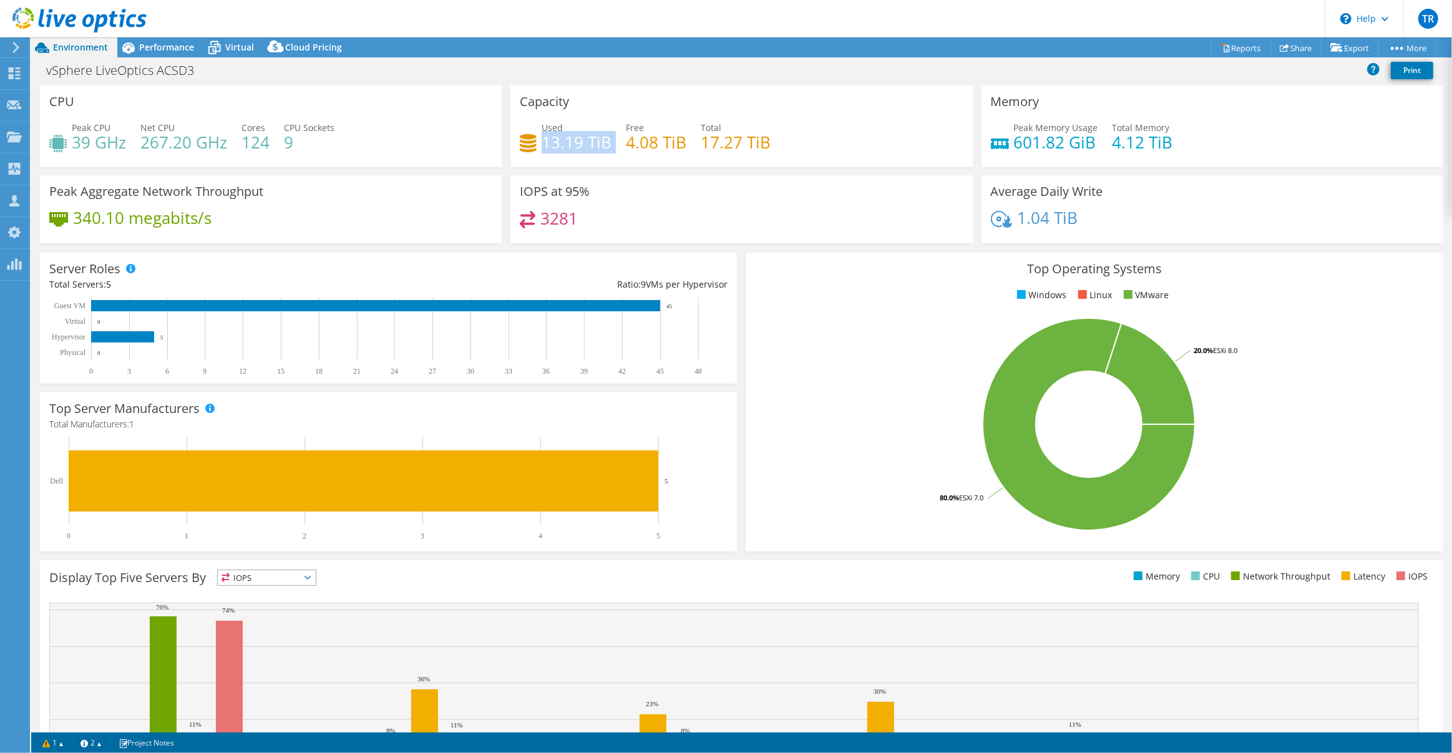
drag, startPoint x: 540, startPoint y: 142, endPoint x: 612, endPoint y: 147, distance: 71.9
click at [612, 147] on div "Used 13.19 TiB Free 4.08 TiB Total 17.27 TiB" at bounding box center [741, 141] width 443 height 41
click at [183, 51] on span "Performance" at bounding box center [166, 47] width 55 height 12
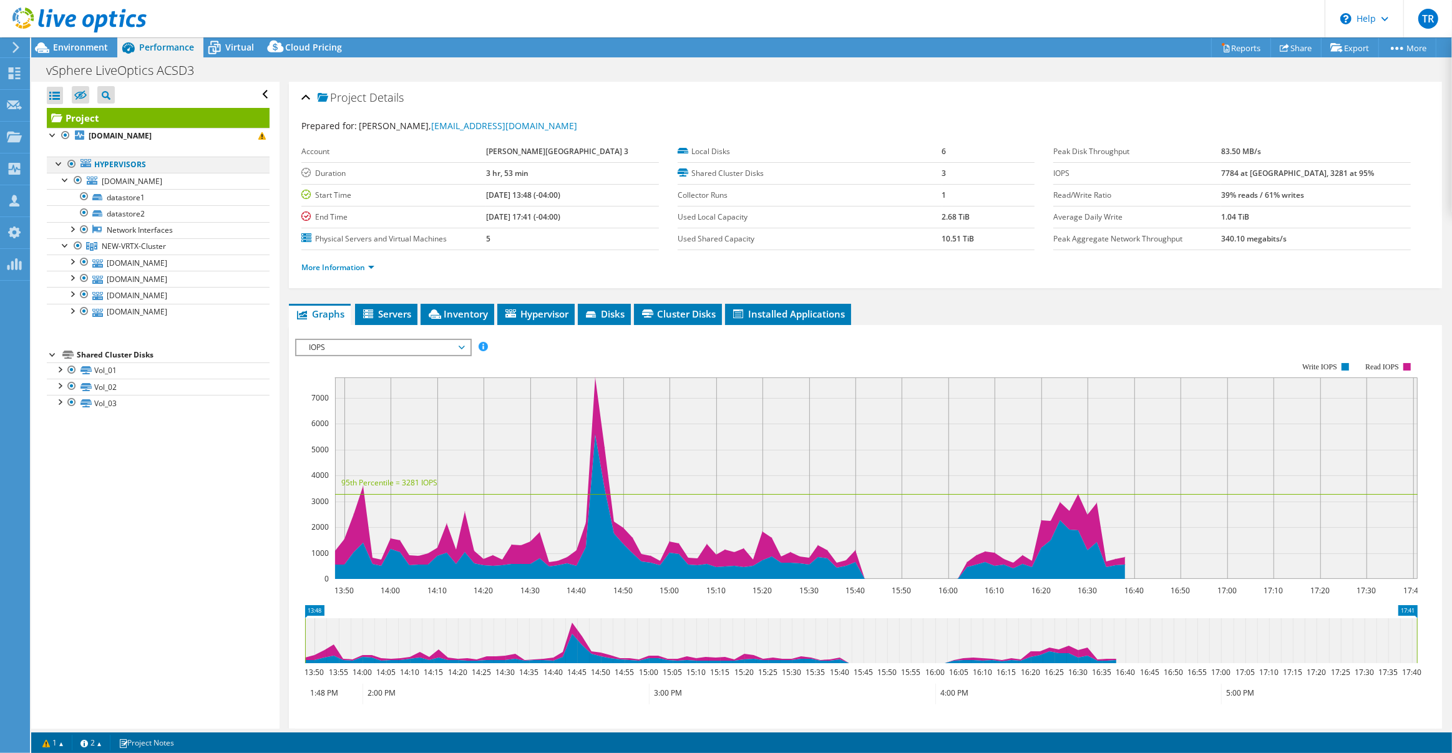
click at [70, 164] on div at bounding box center [72, 164] width 12 height 15
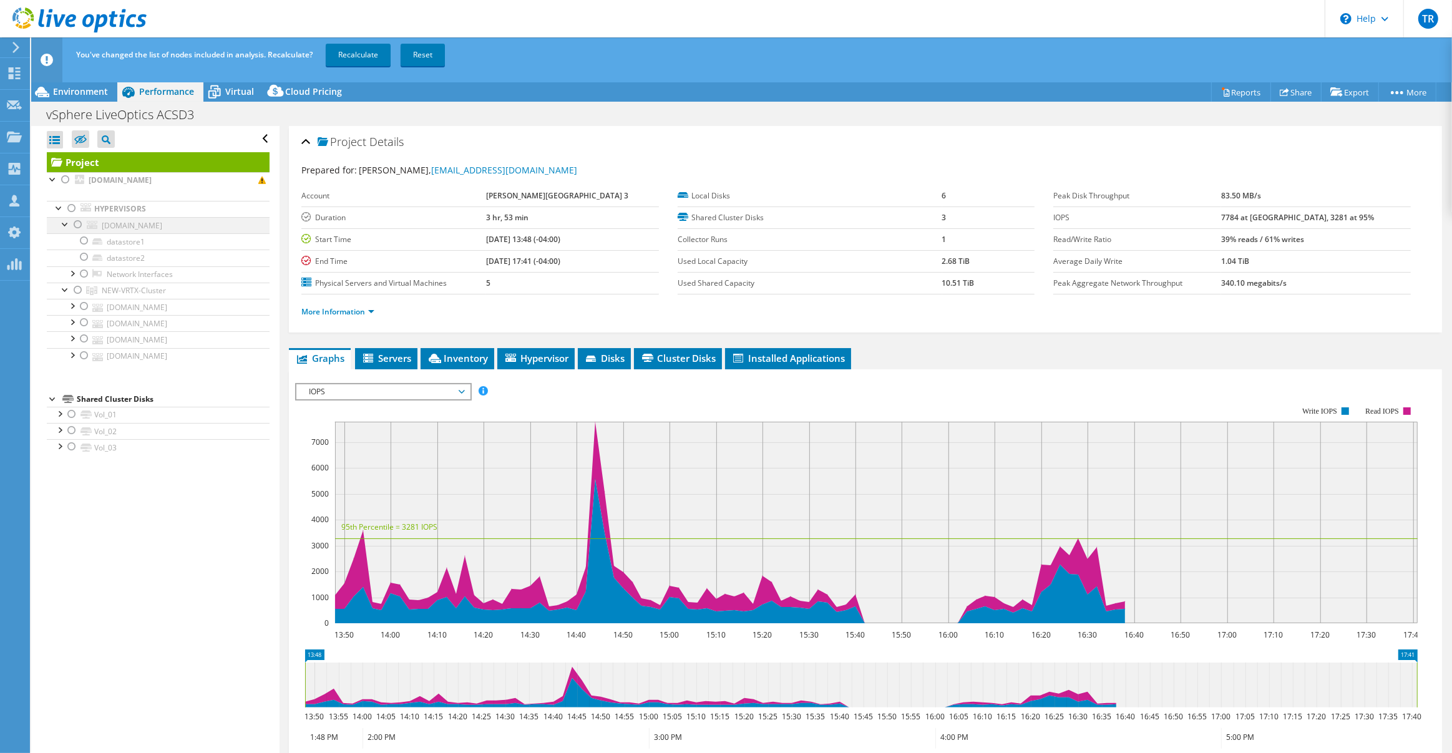
click at [76, 226] on div at bounding box center [78, 224] width 12 height 15
click at [359, 59] on link "Recalculate" at bounding box center [358, 55] width 65 height 22
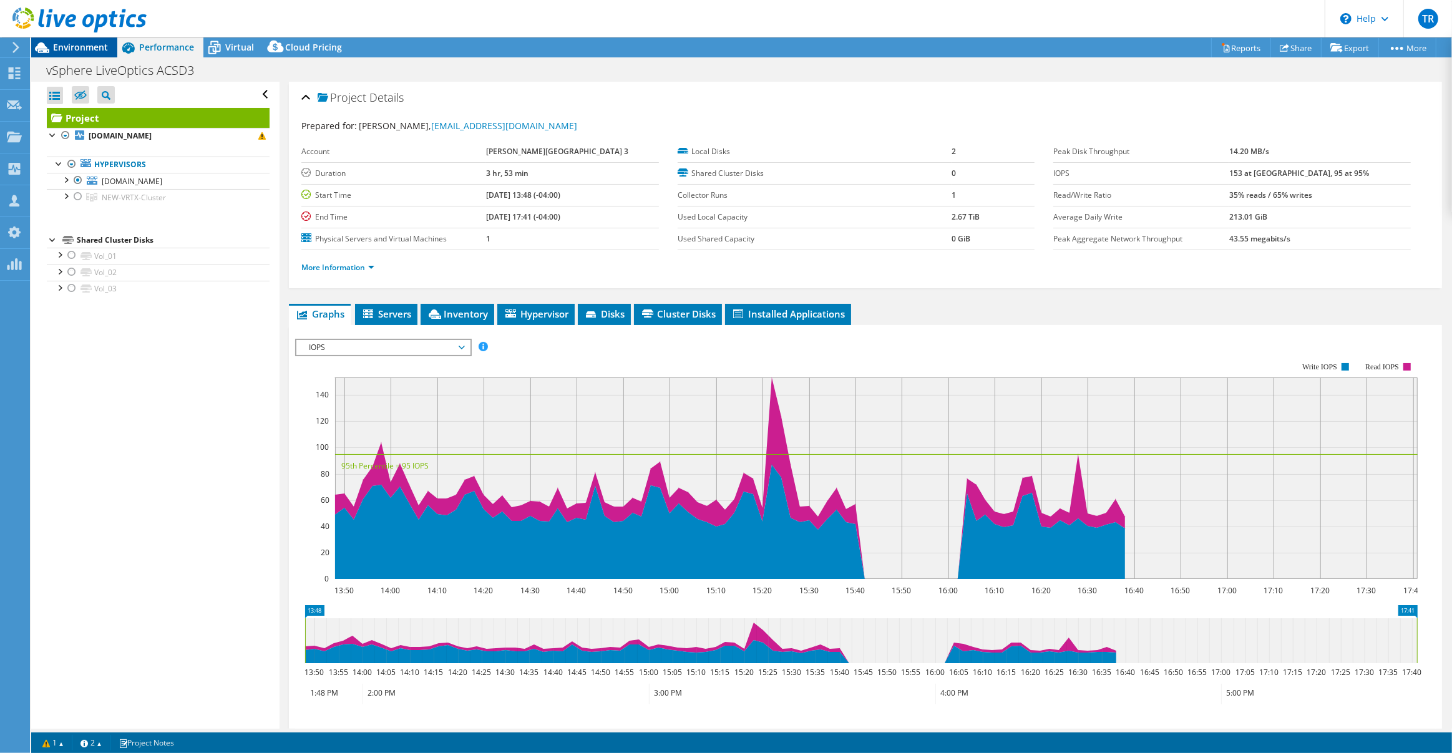
click at [87, 46] on span "Environment" at bounding box center [80, 47] width 55 height 12
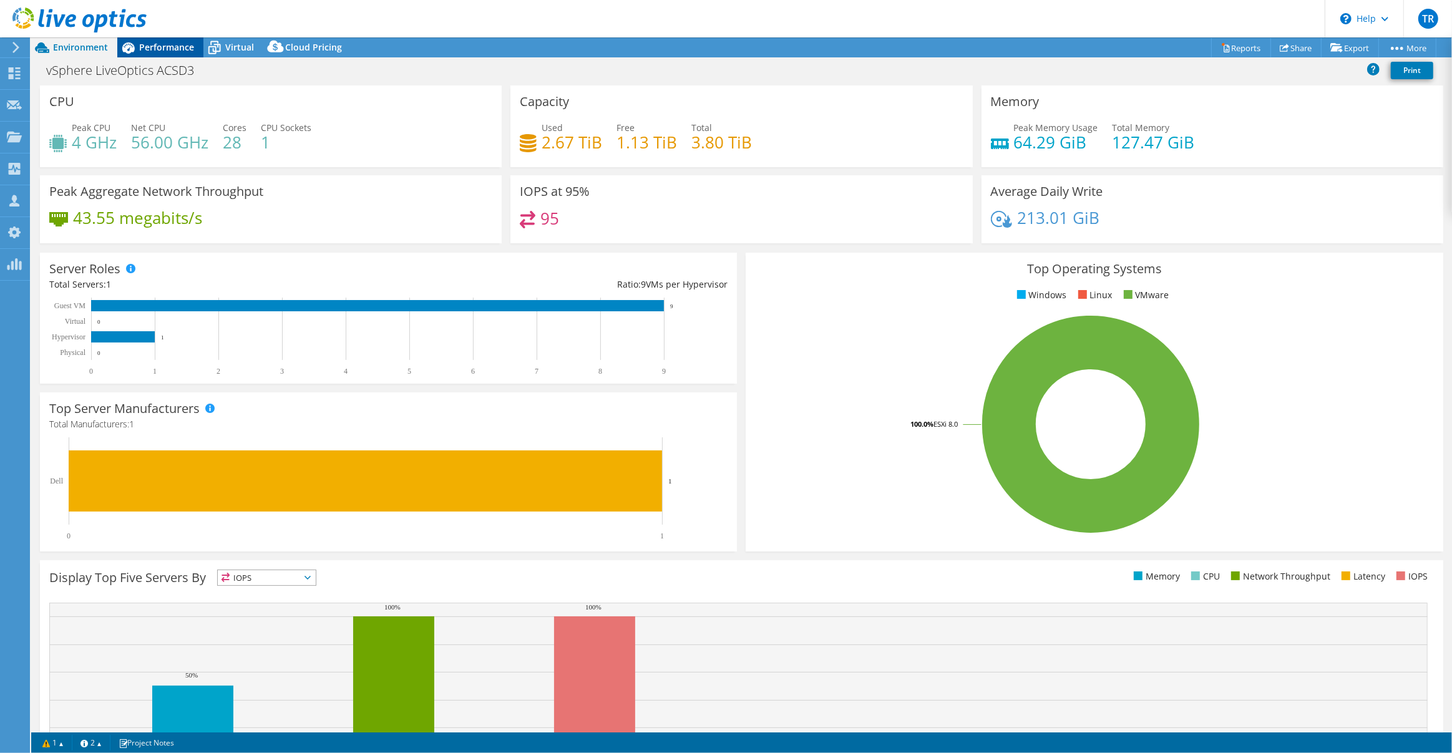
click at [170, 47] on span "Performance" at bounding box center [166, 47] width 55 height 12
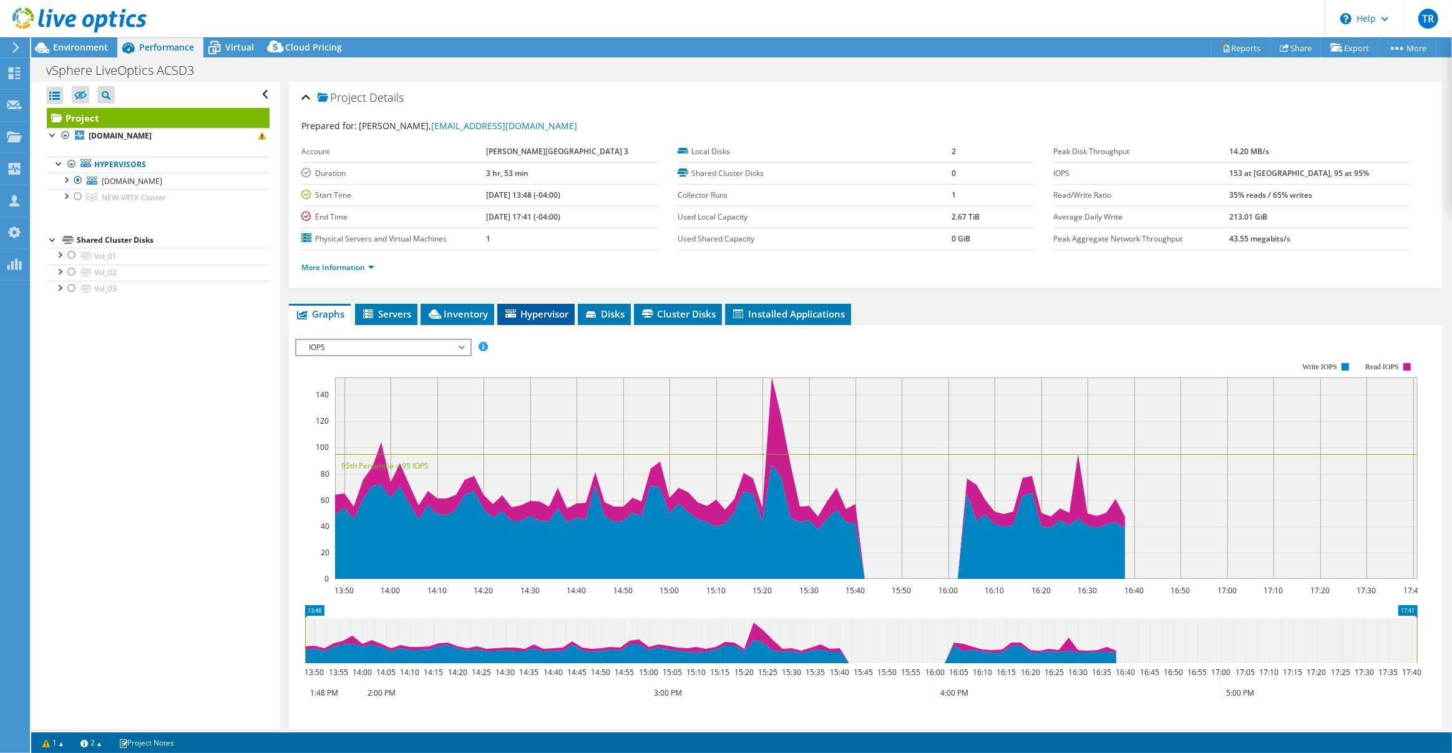
click at [563, 316] on span "Hypervisor" at bounding box center [536, 314] width 65 height 12
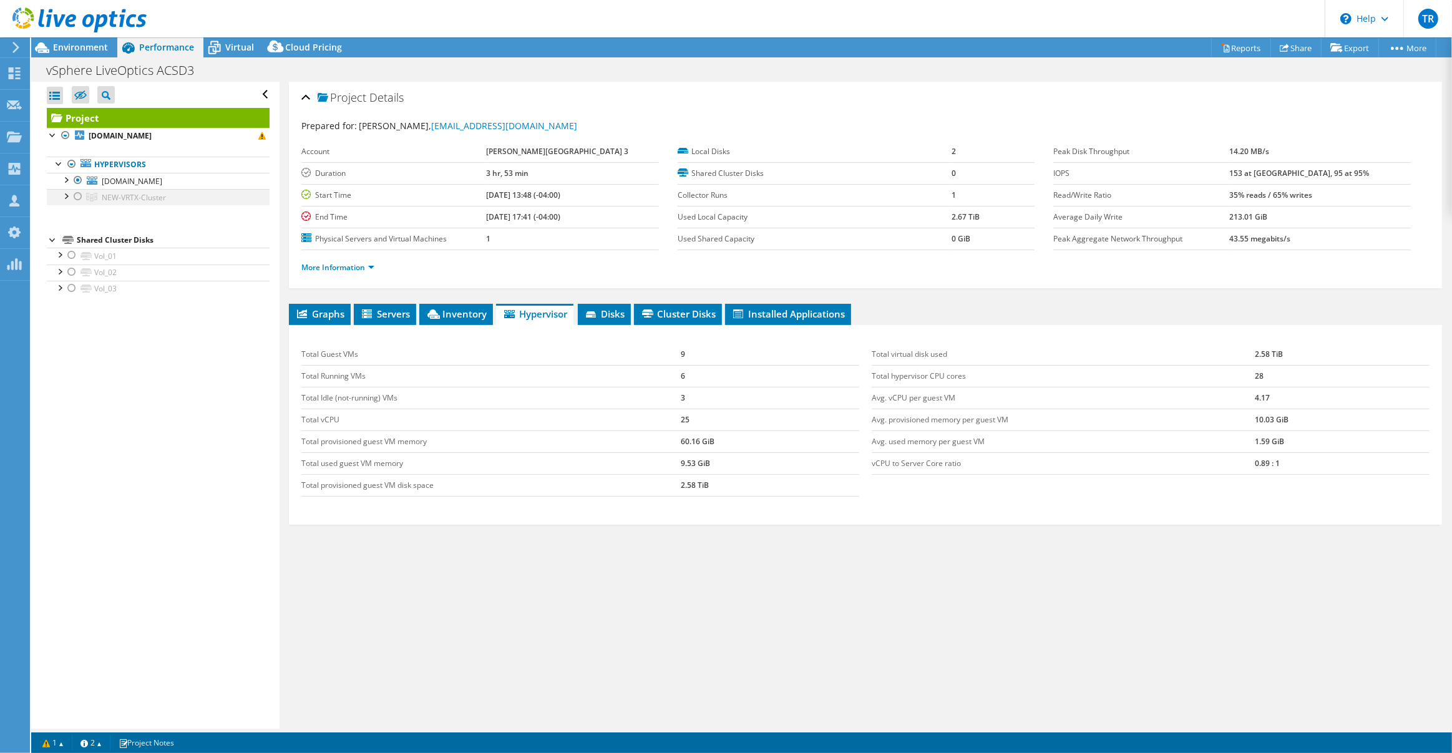
click at [75, 196] on div at bounding box center [78, 196] width 12 height 15
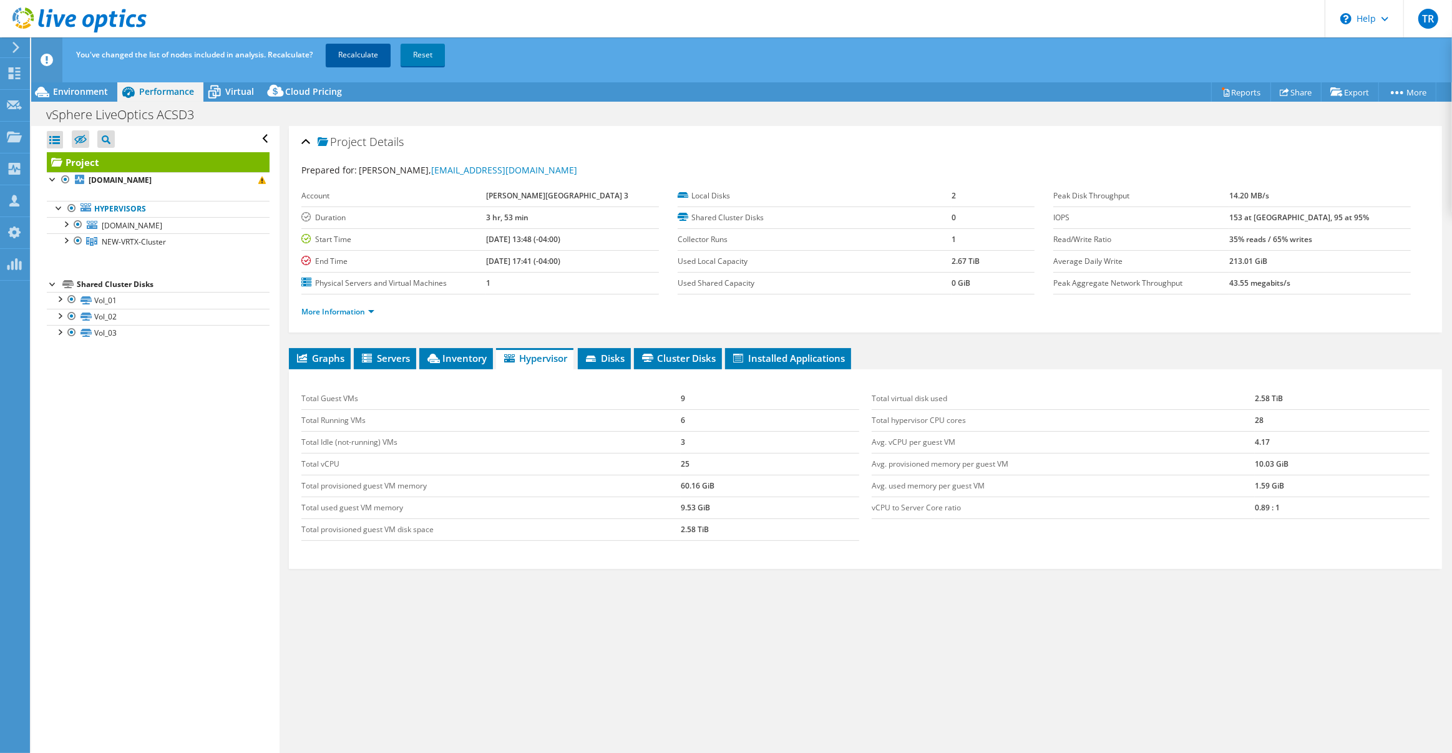
click at [372, 59] on link "Recalculate" at bounding box center [358, 55] width 65 height 22
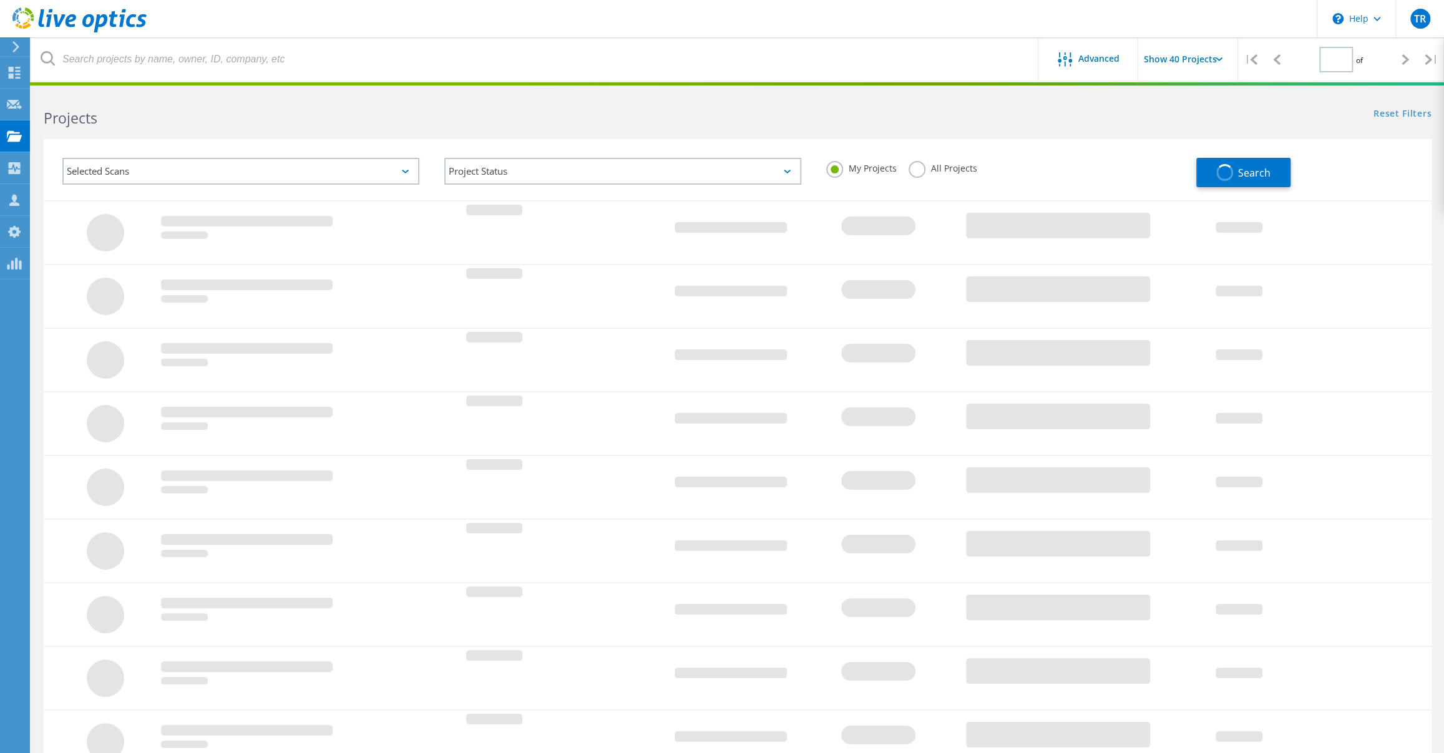
type input "1"
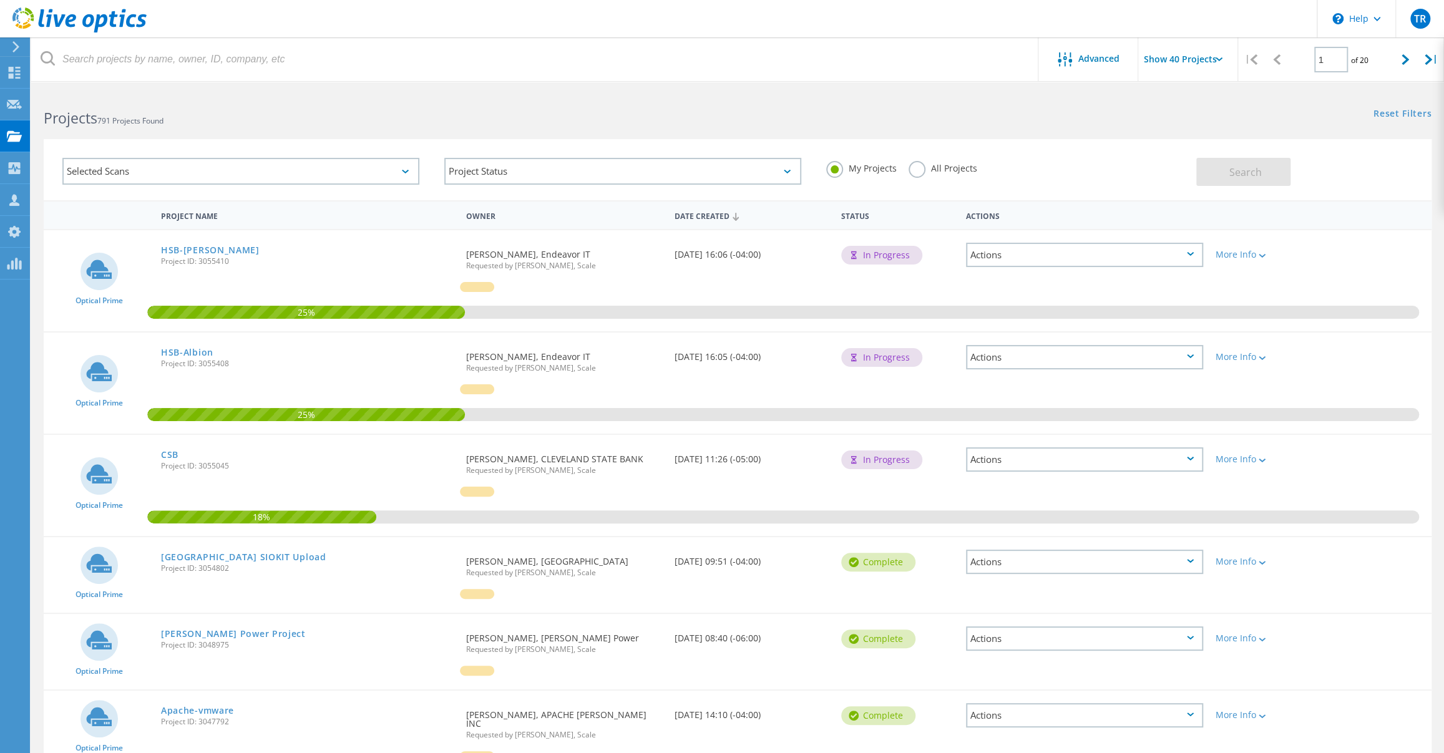
scroll to position [73, 0]
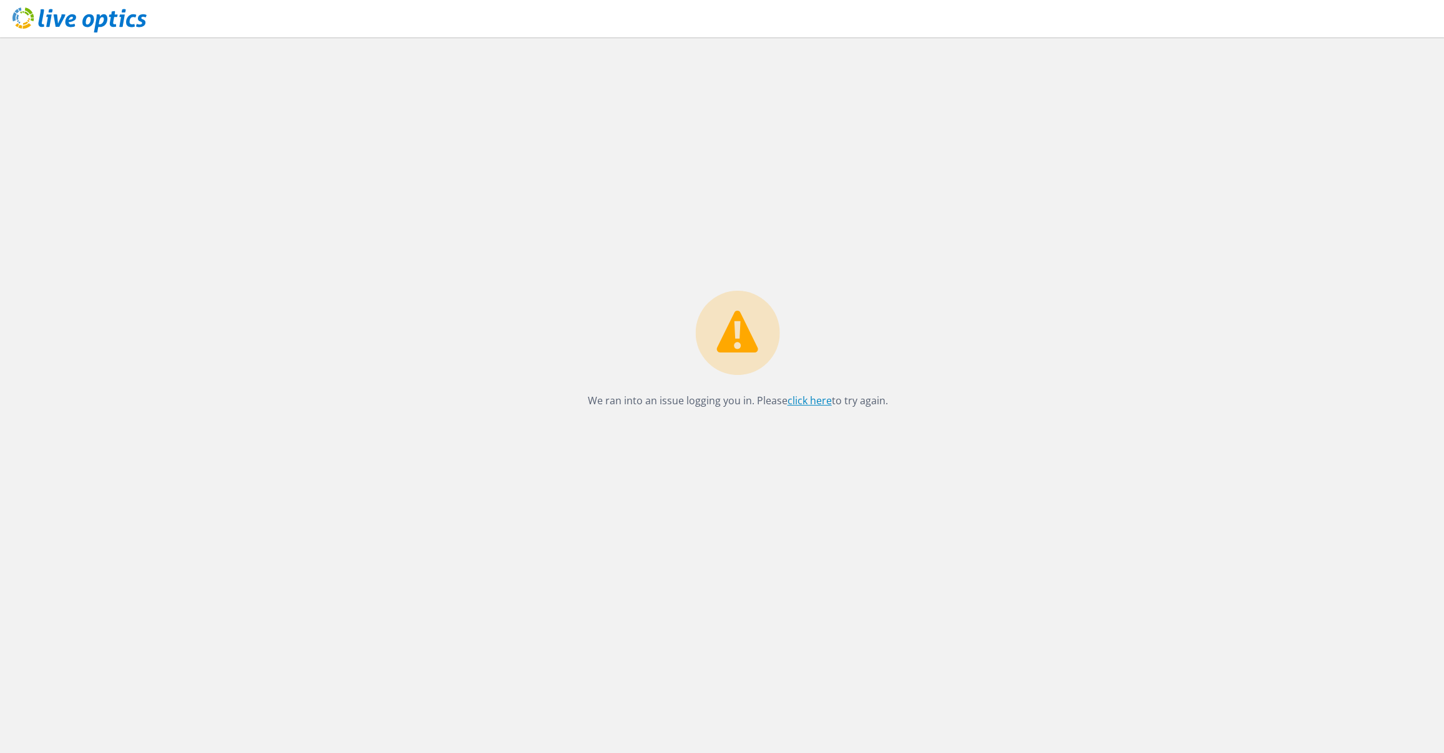
click at [814, 398] on link "click here" at bounding box center [809, 401] width 44 height 14
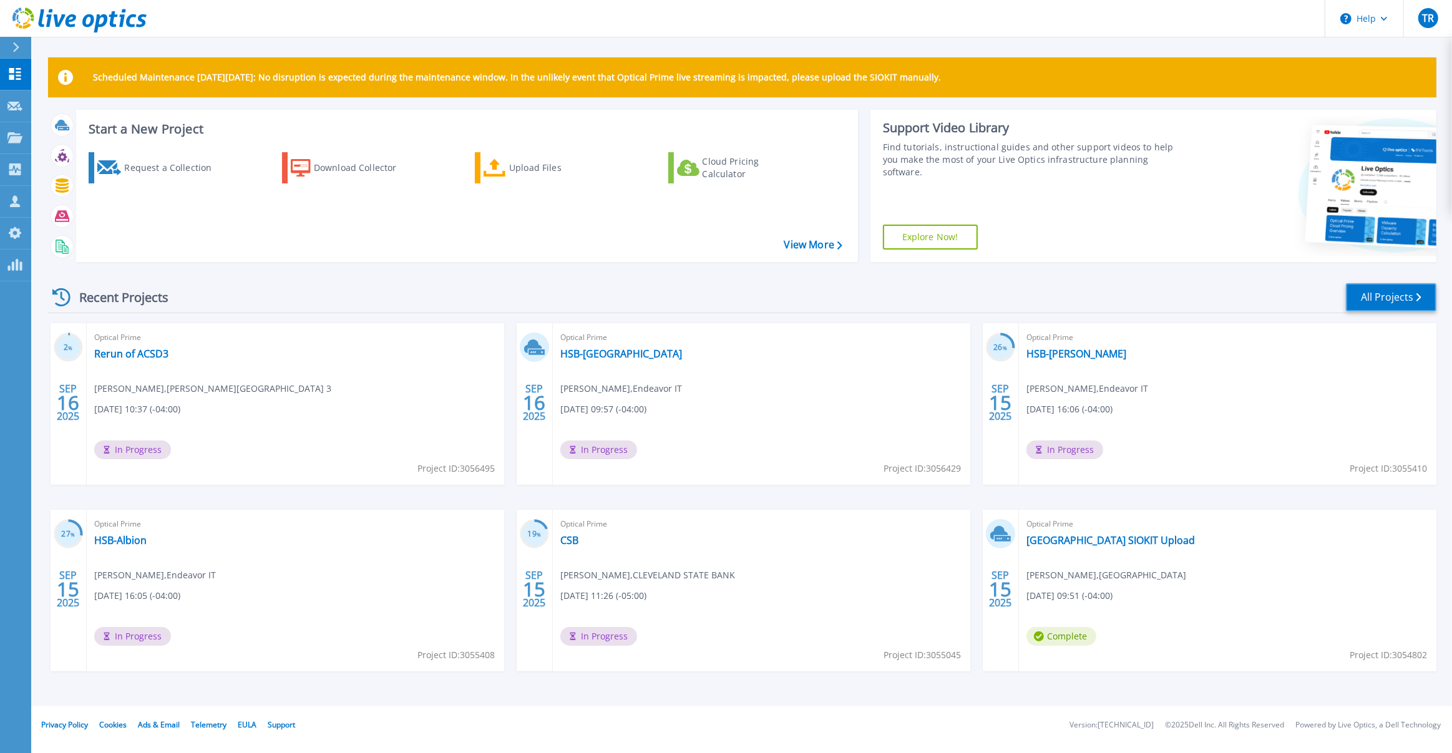
click link "All Projects"
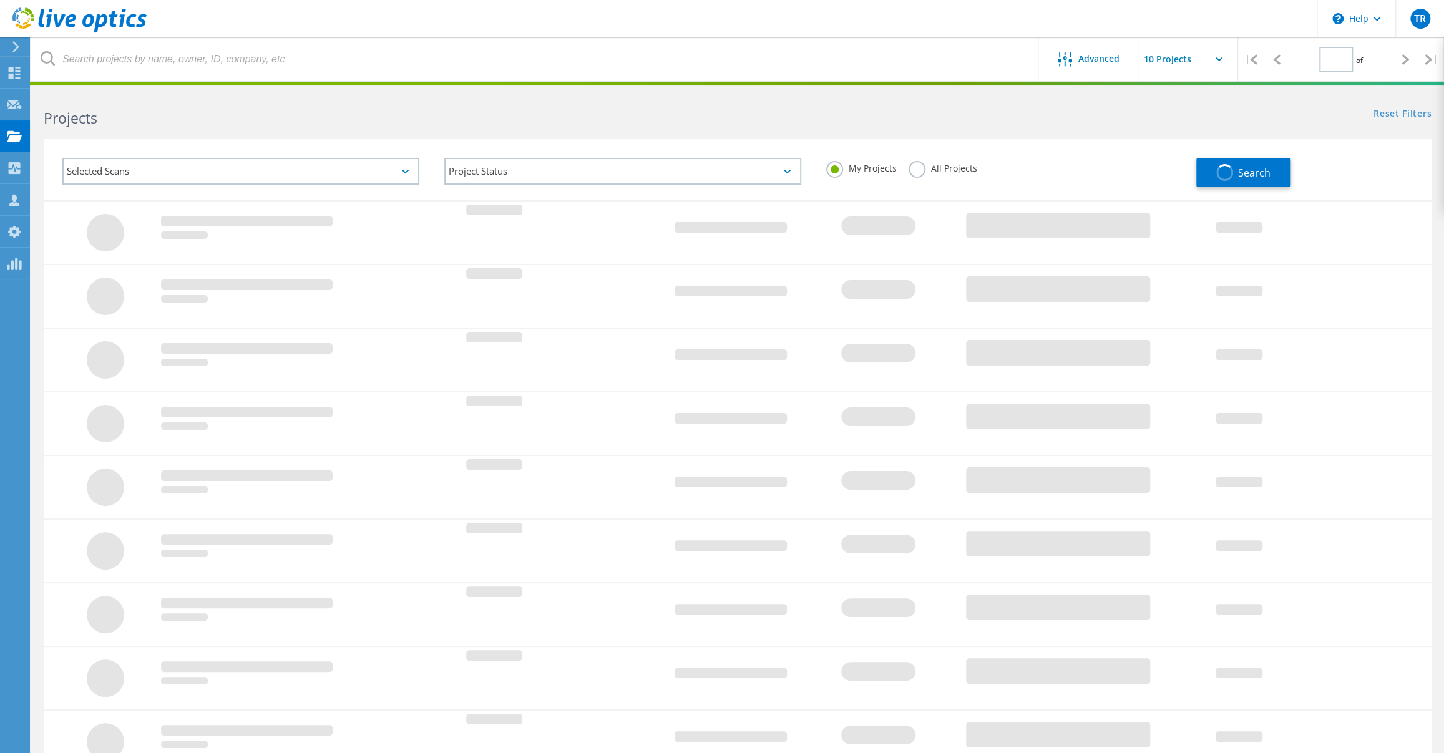
type input "1"
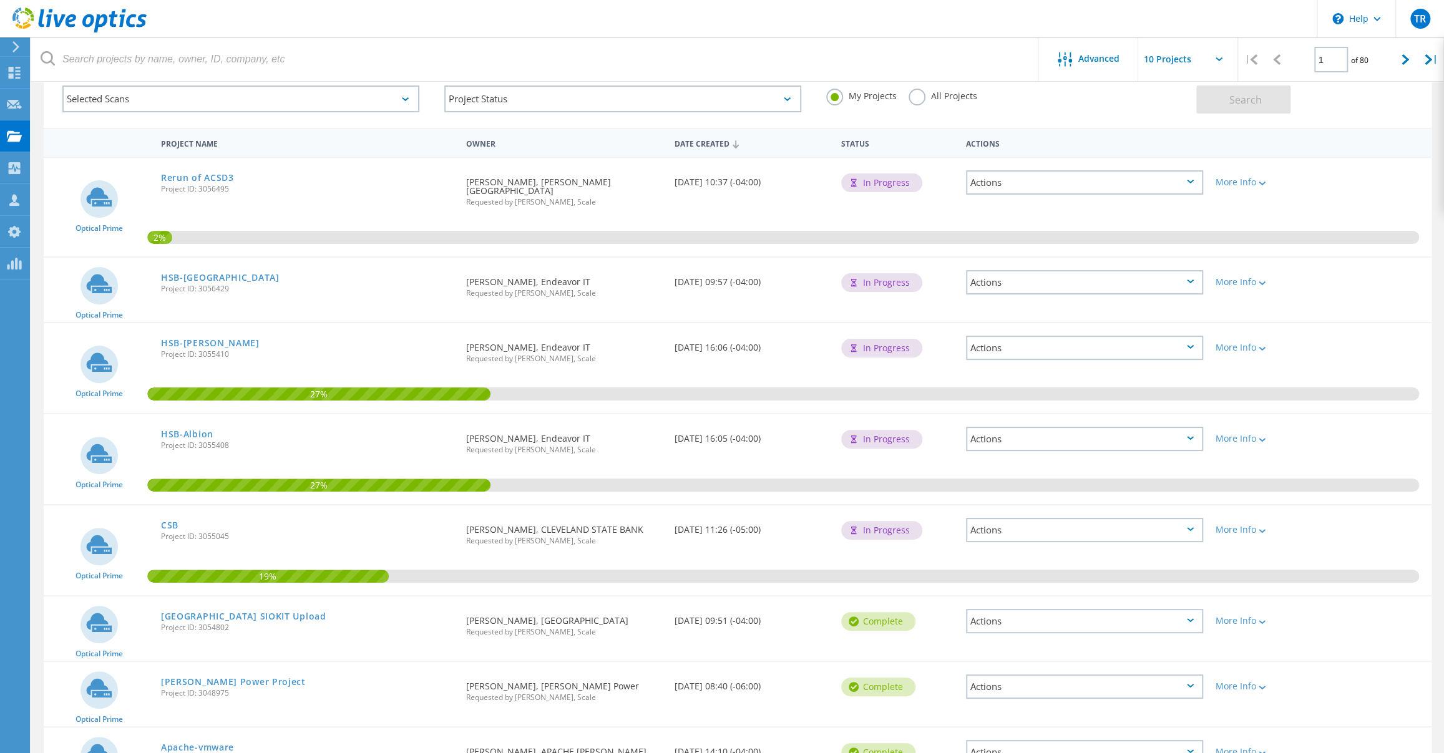
scroll to position [119, 0]
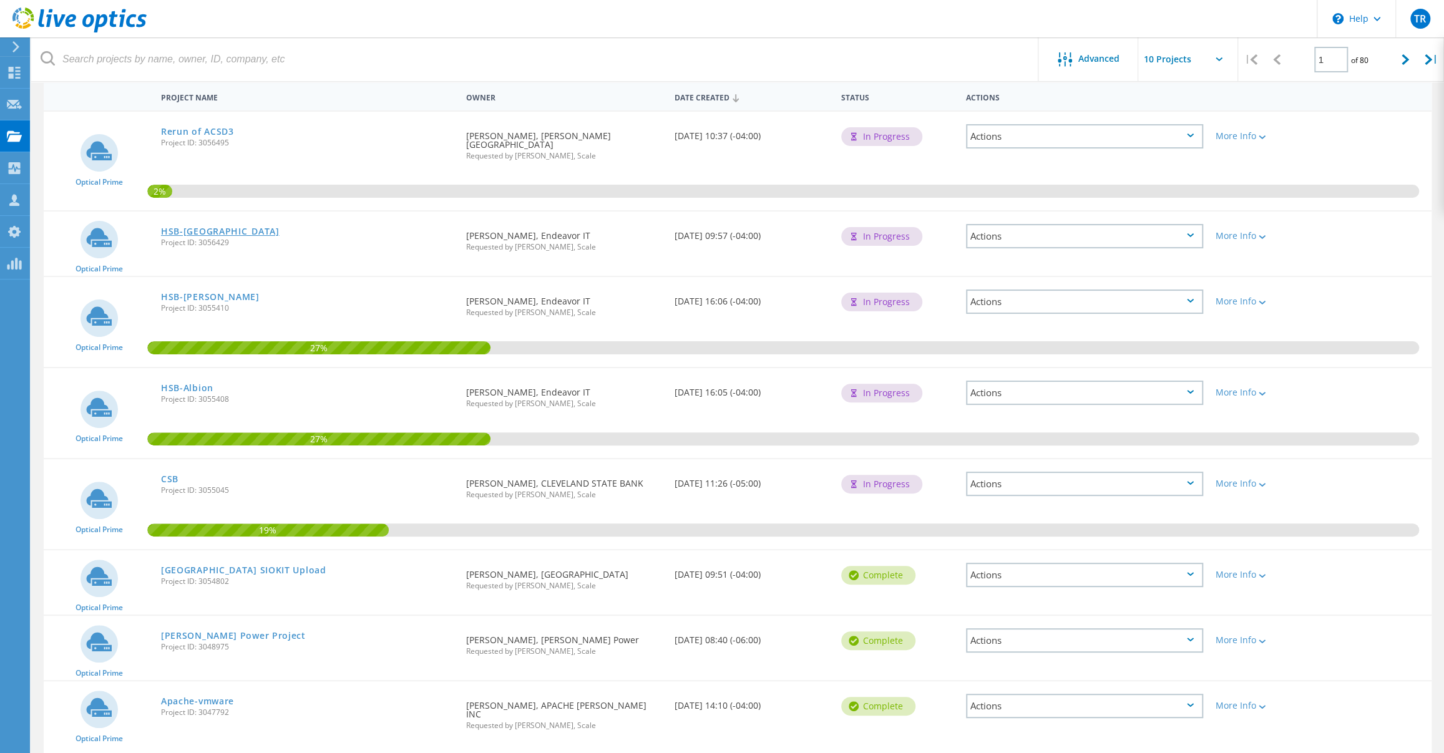
click at [213, 234] on link "HSB-[GEOGRAPHIC_DATA]" at bounding box center [220, 231] width 119 height 9
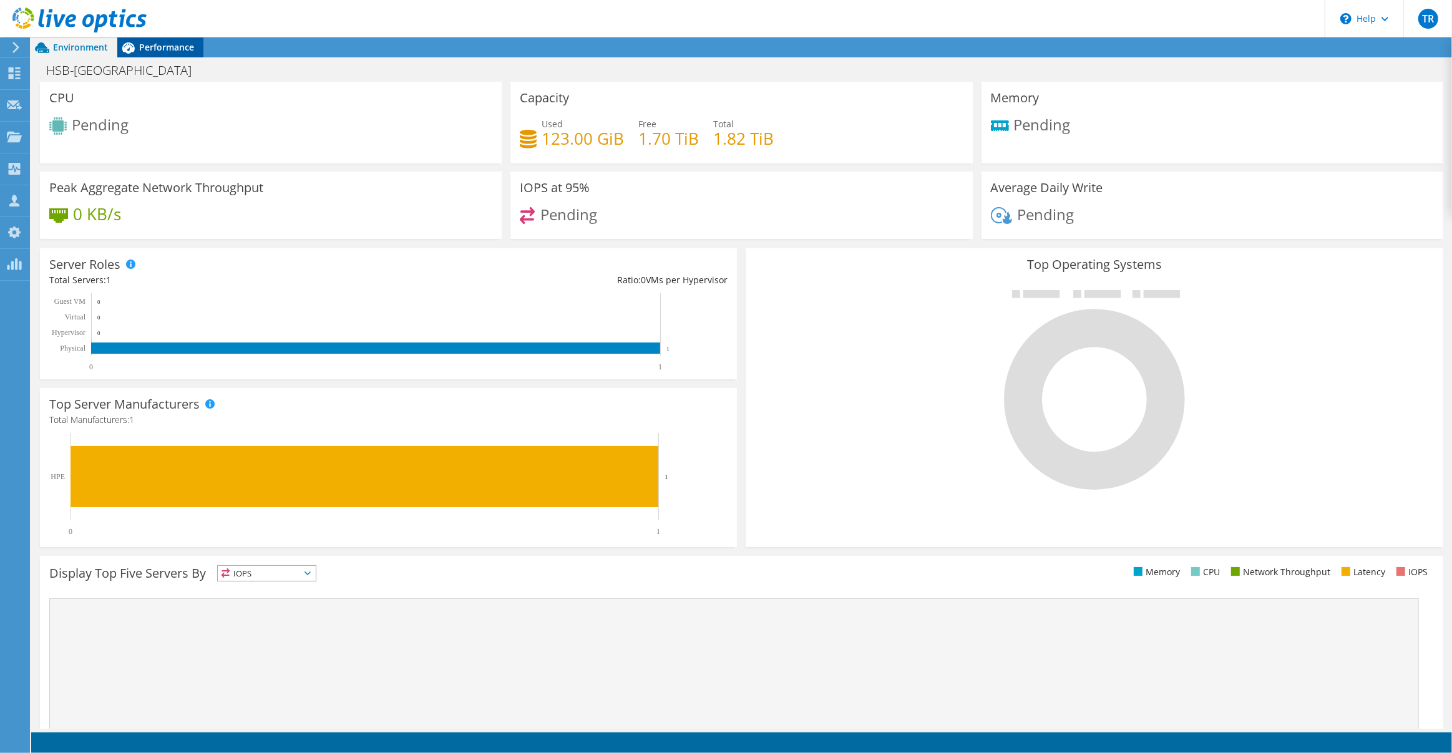
click at [168, 47] on span "Performance" at bounding box center [166, 47] width 55 height 12
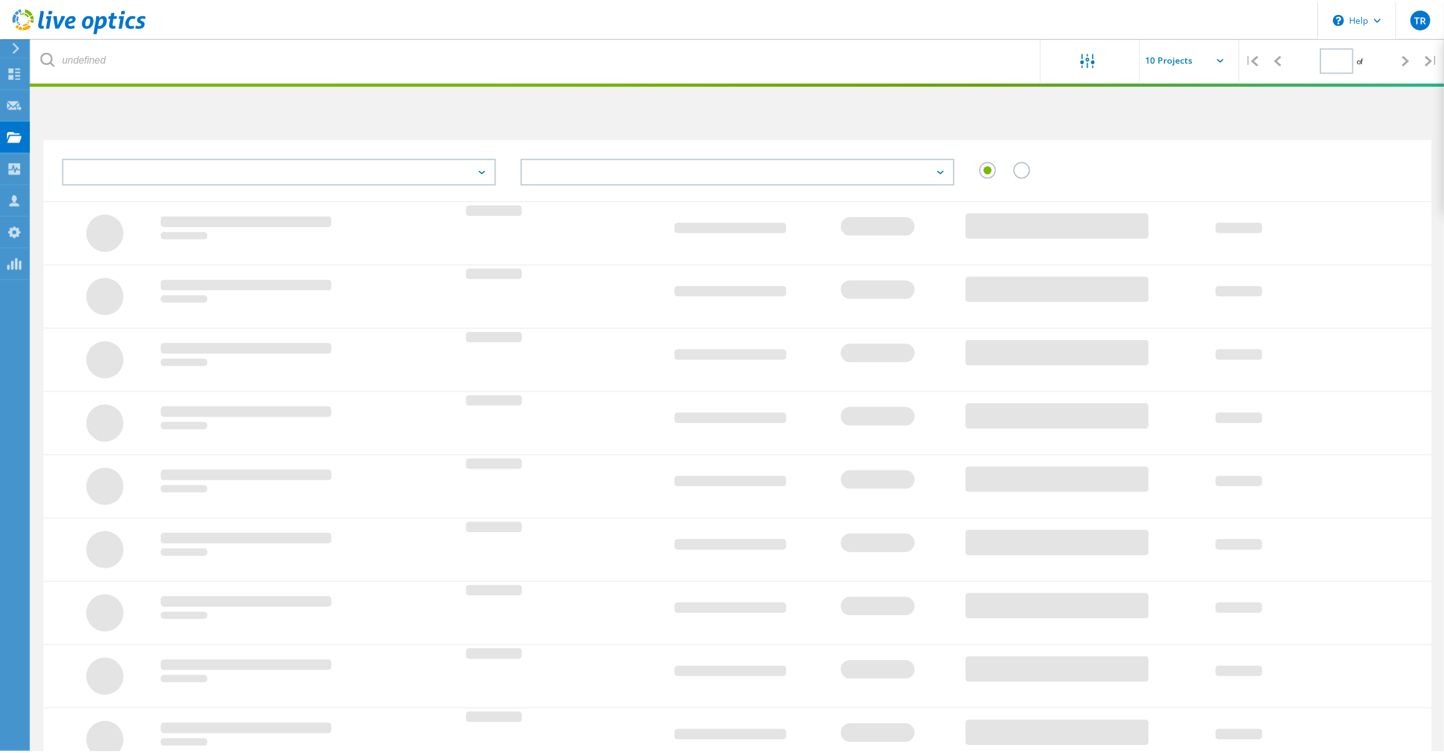
scroll to position [119, 0]
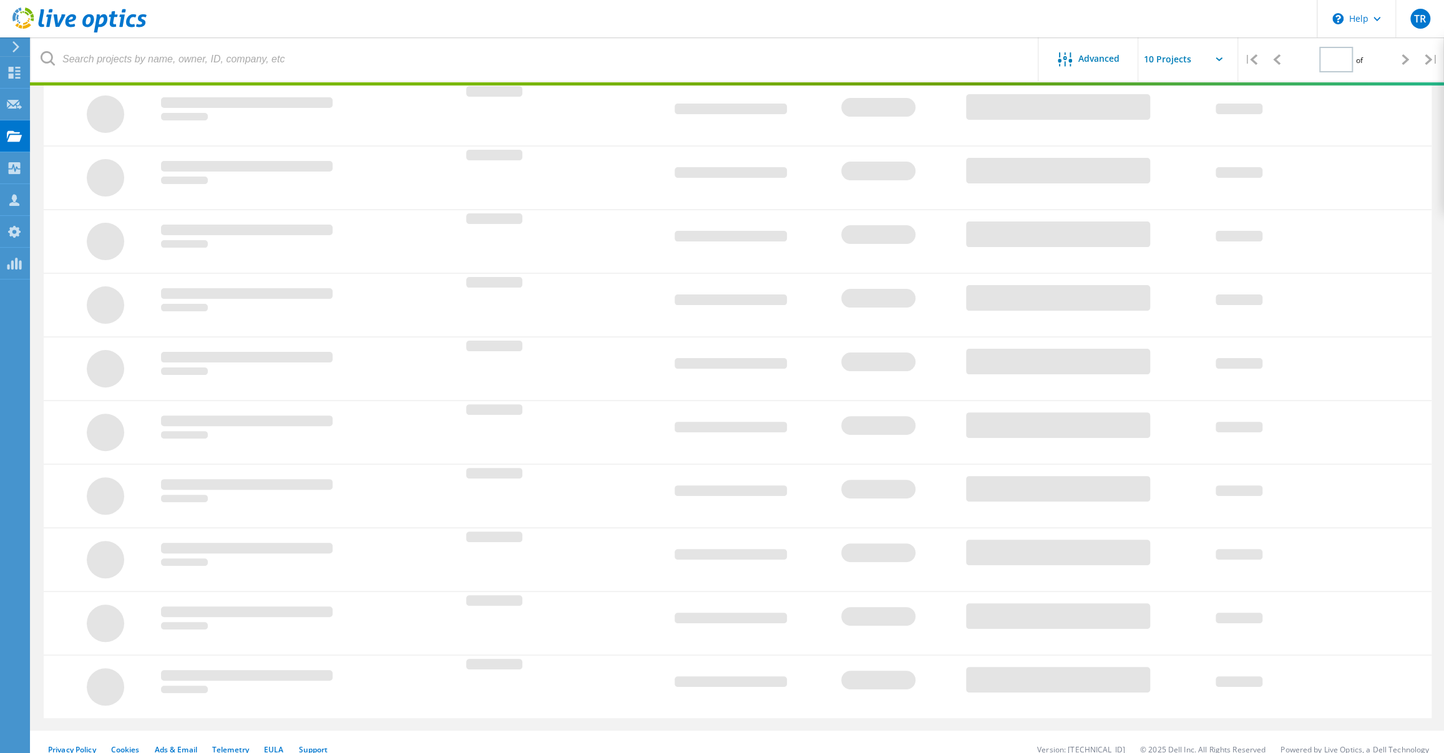
type input "1"
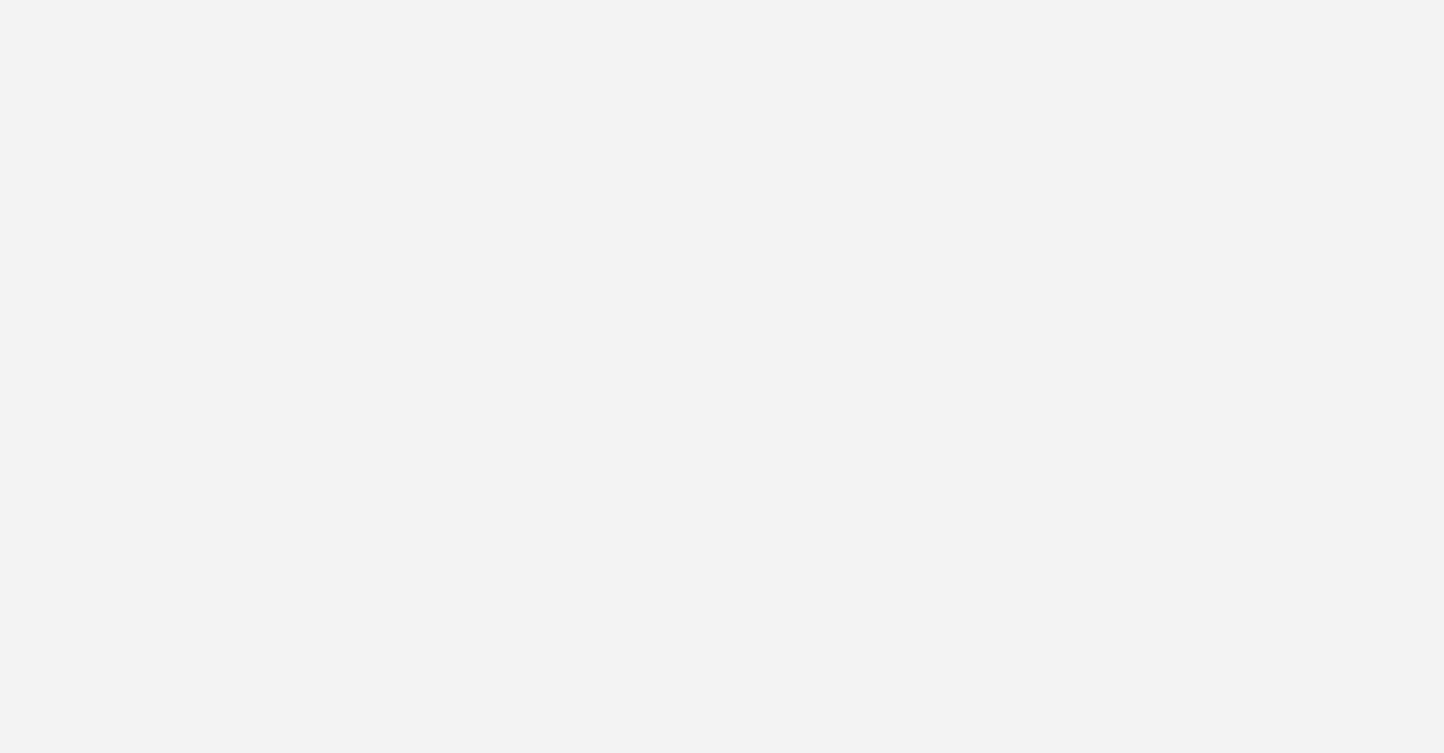
scroll to position [119, 0]
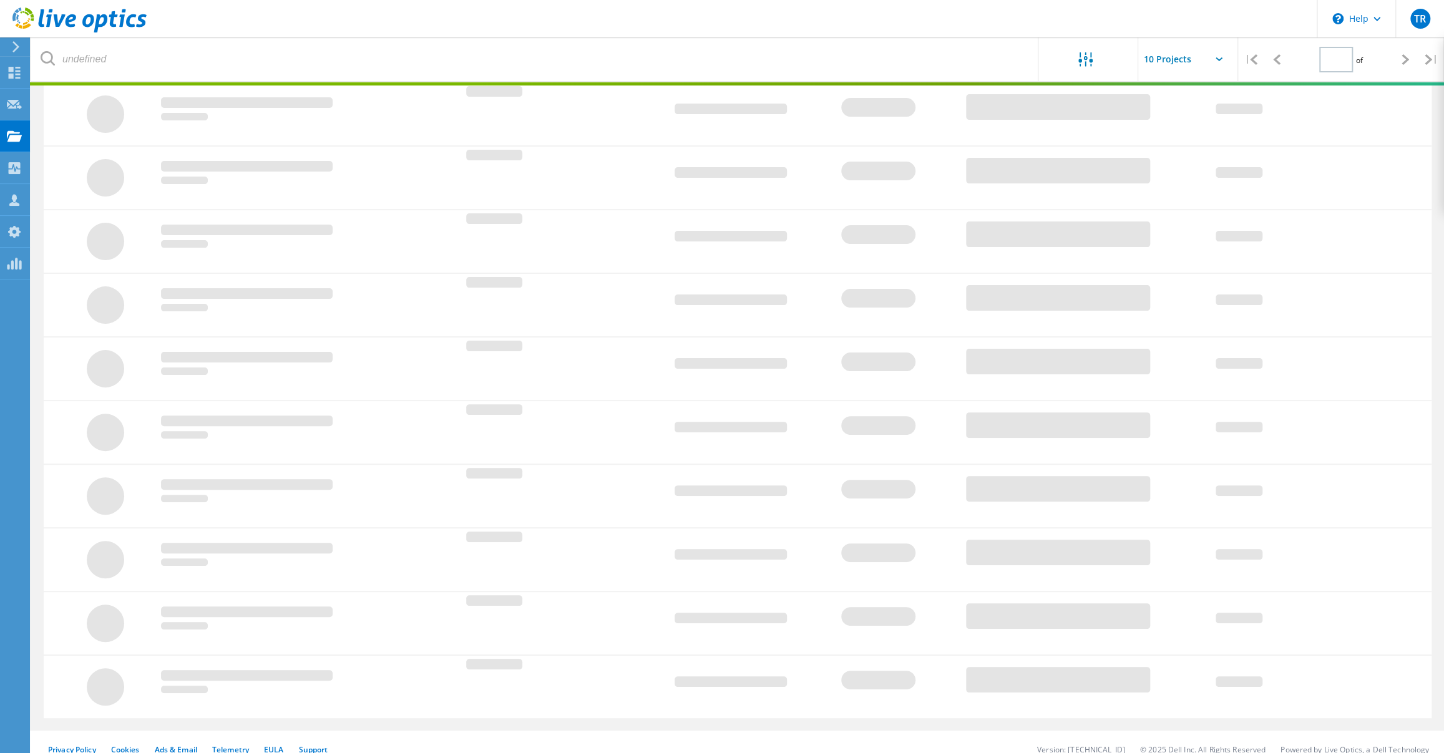
type input "1"
